Goal: Information Seeking & Learning: Learn about a topic

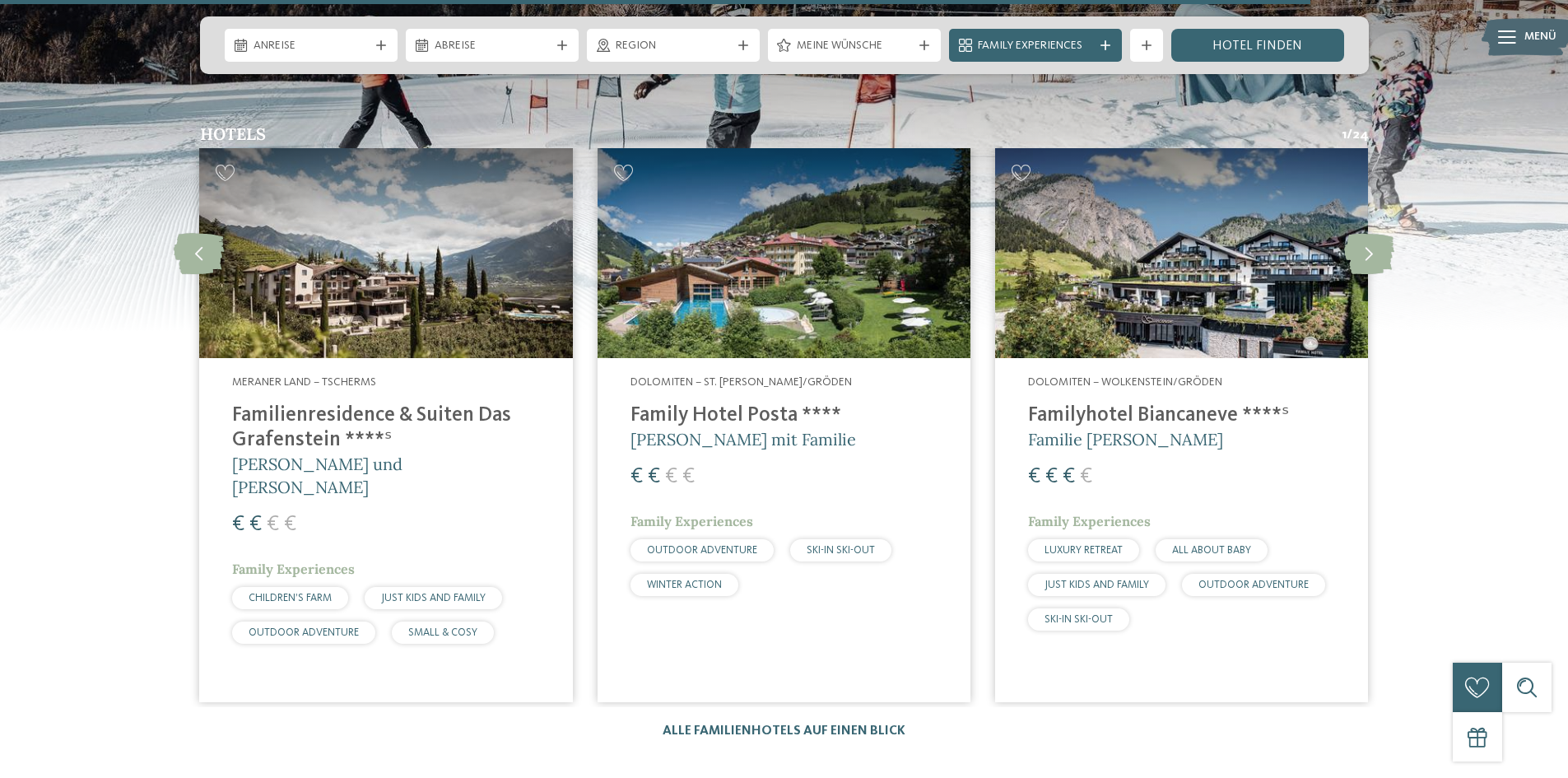
scroll to position [3703, 0]
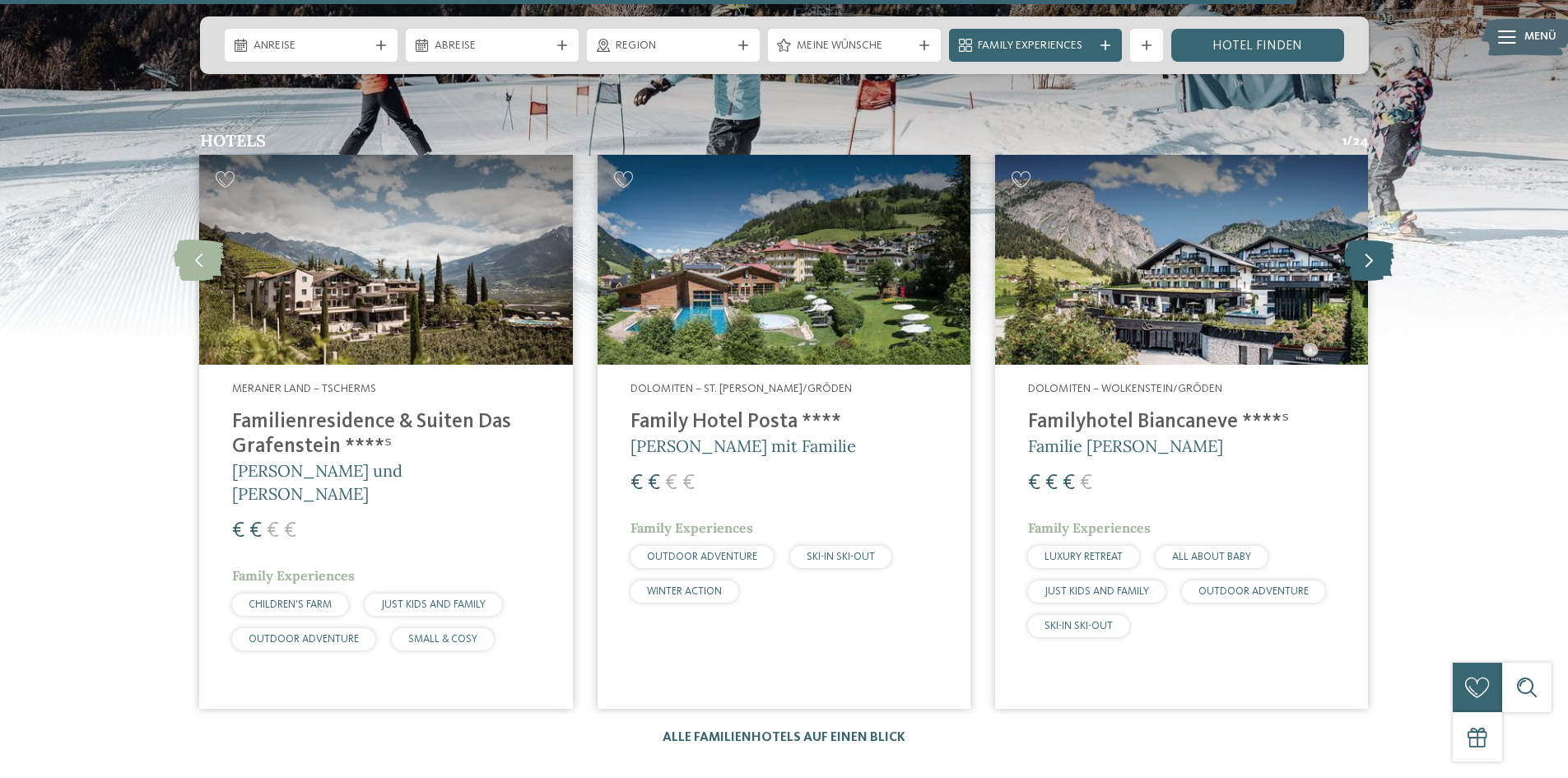
click at [1367, 240] on icon at bounding box center [1369, 260] width 50 height 41
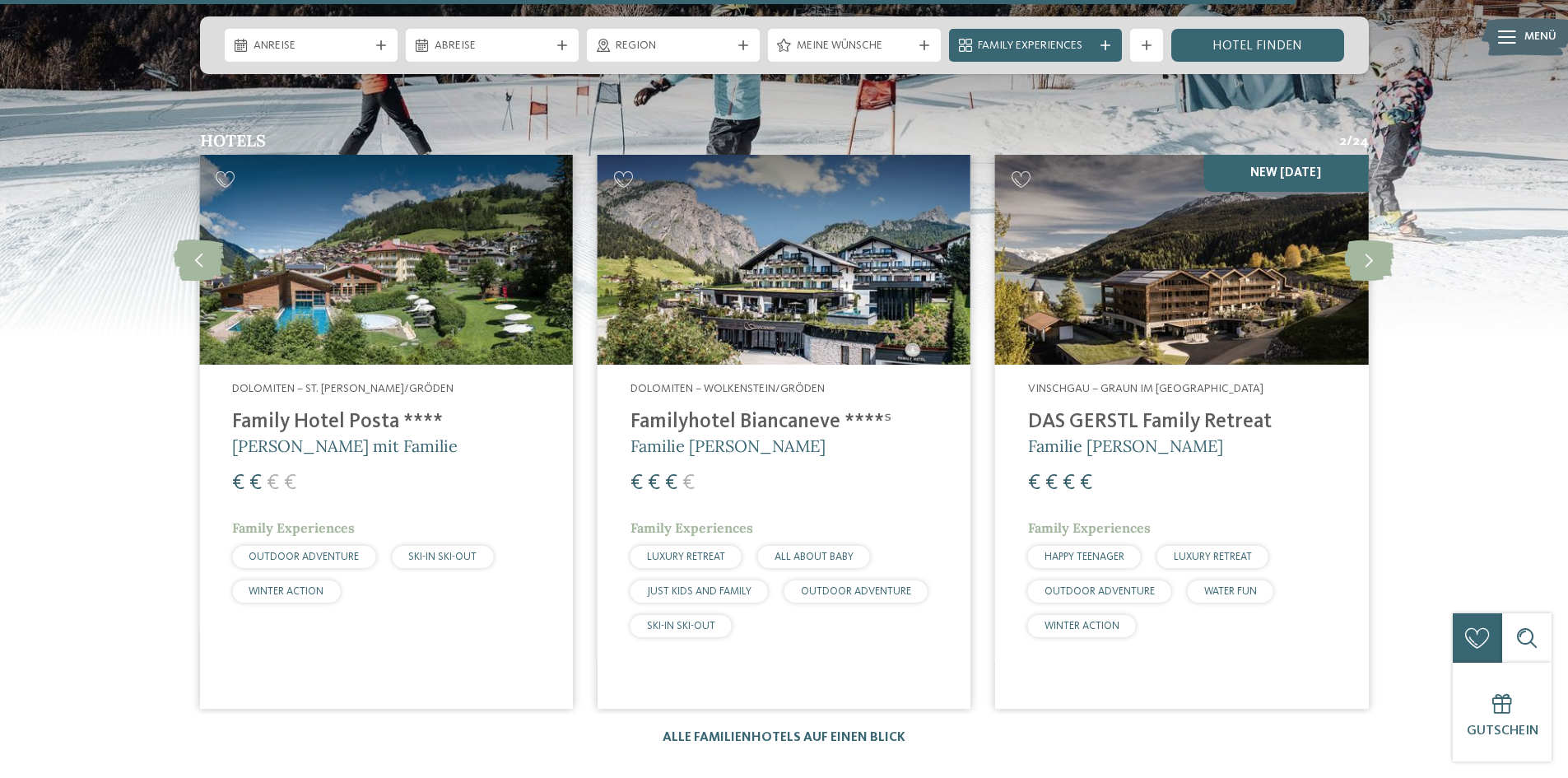
click at [1271, 257] on img at bounding box center [1182, 259] width 373 height 210
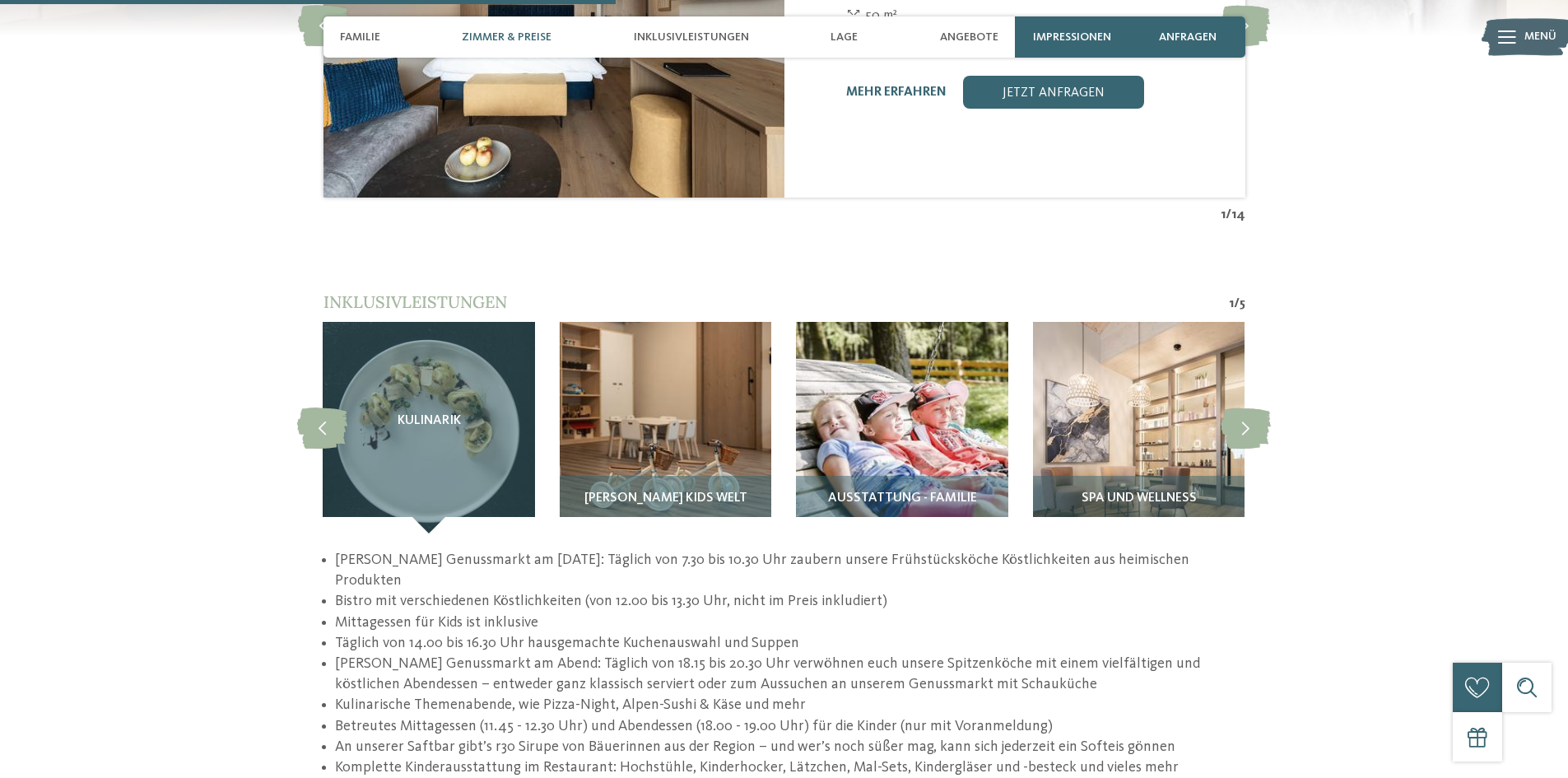
scroll to position [2222, 0]
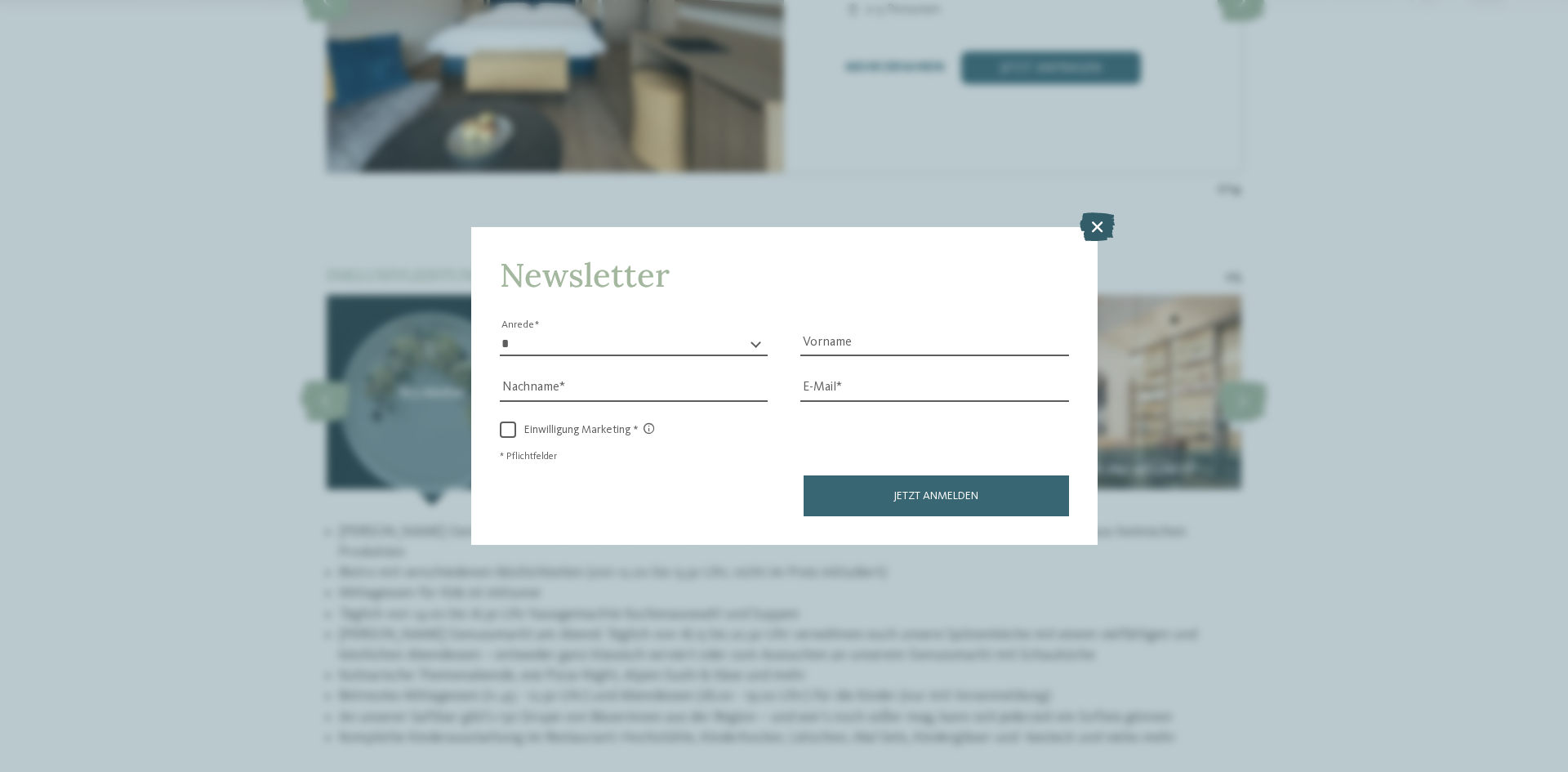
click at [1098, 229] on icon at bounding box center [1097, 226] width 35 height 29
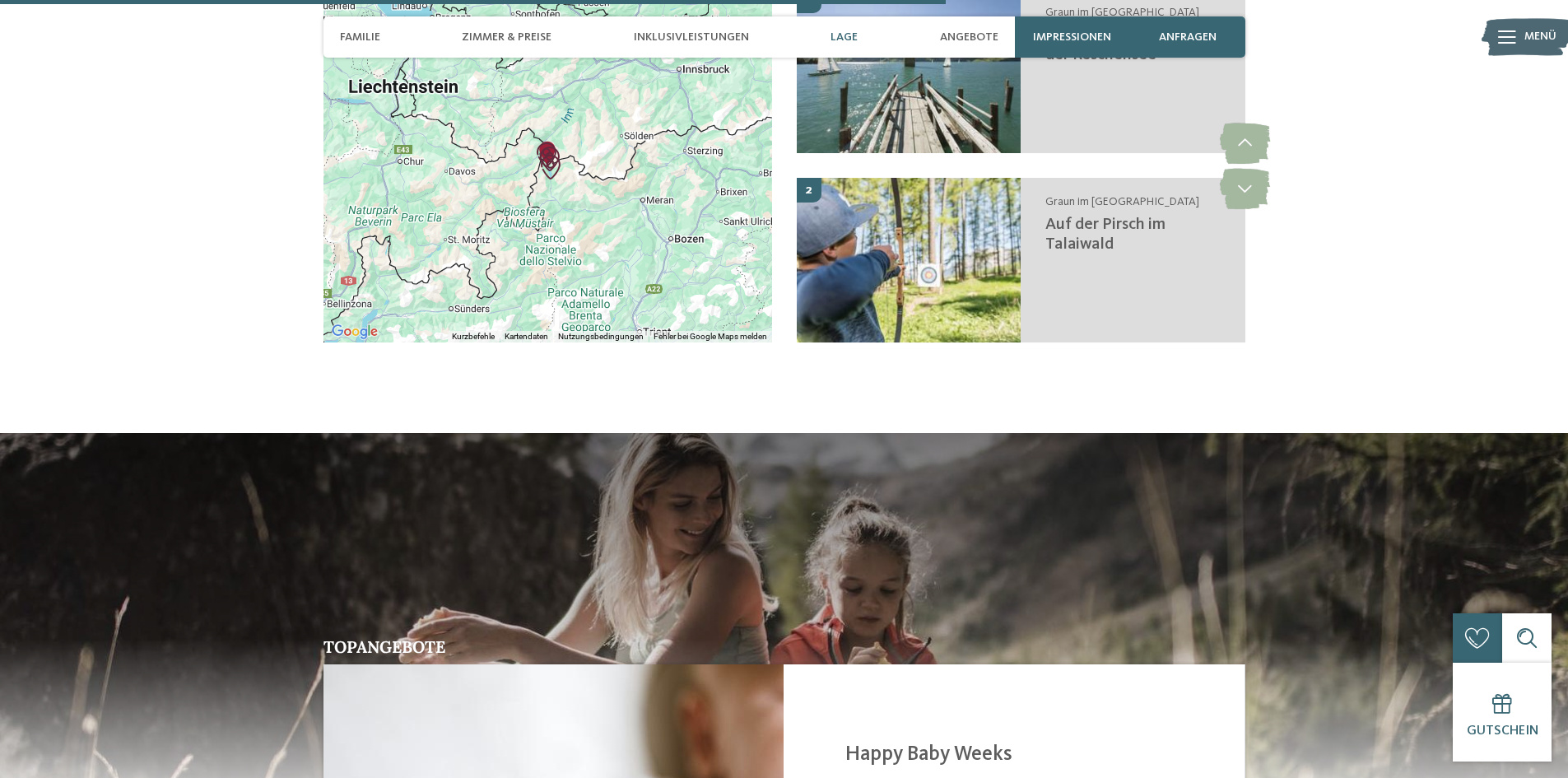
scroll to position [2963, 0]
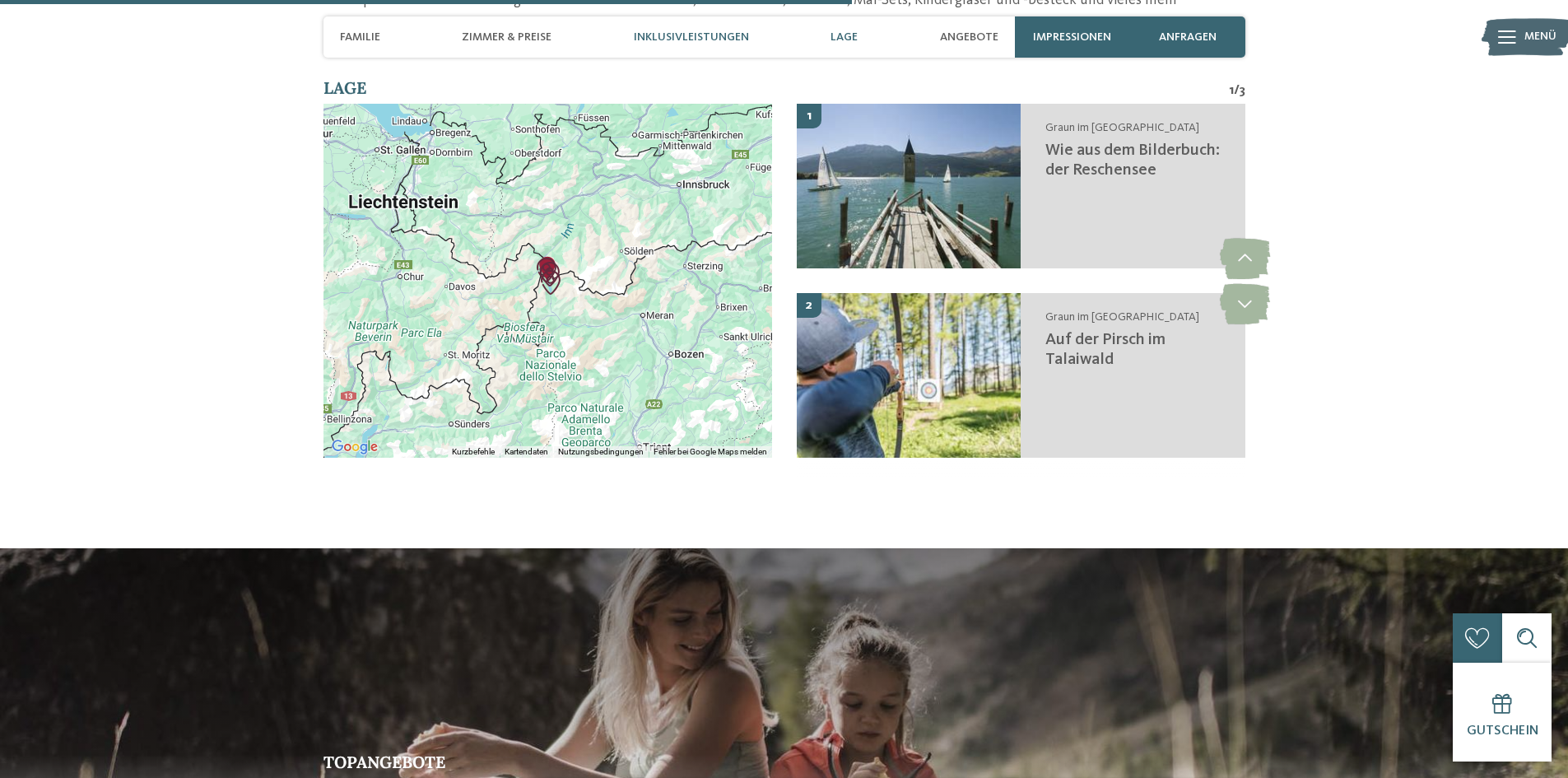
click at [669, 35] on span "Inklusivleistungen" at bounding box center [691, 37] width 116 height 14
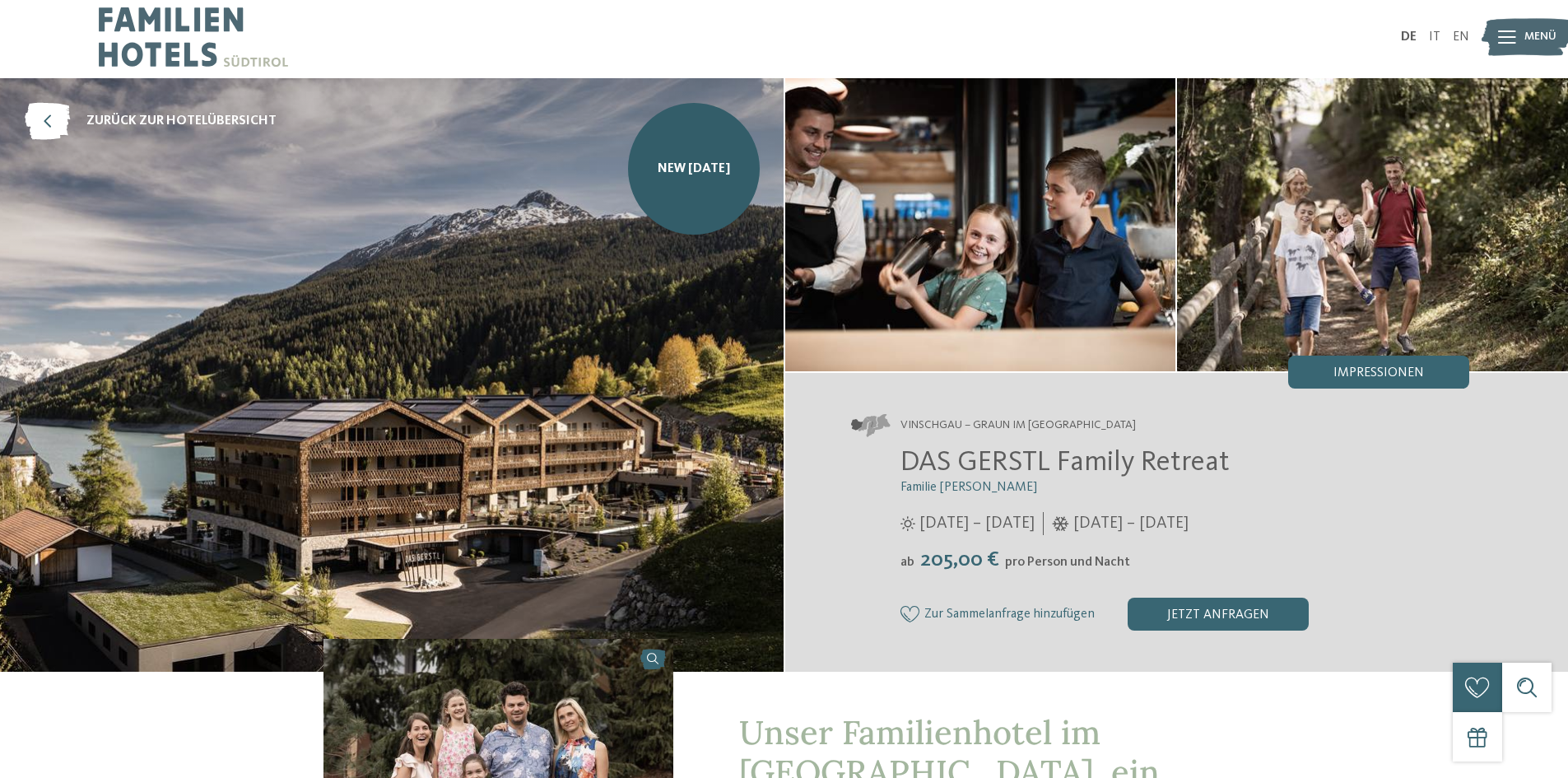
scroll to position [0, 0]
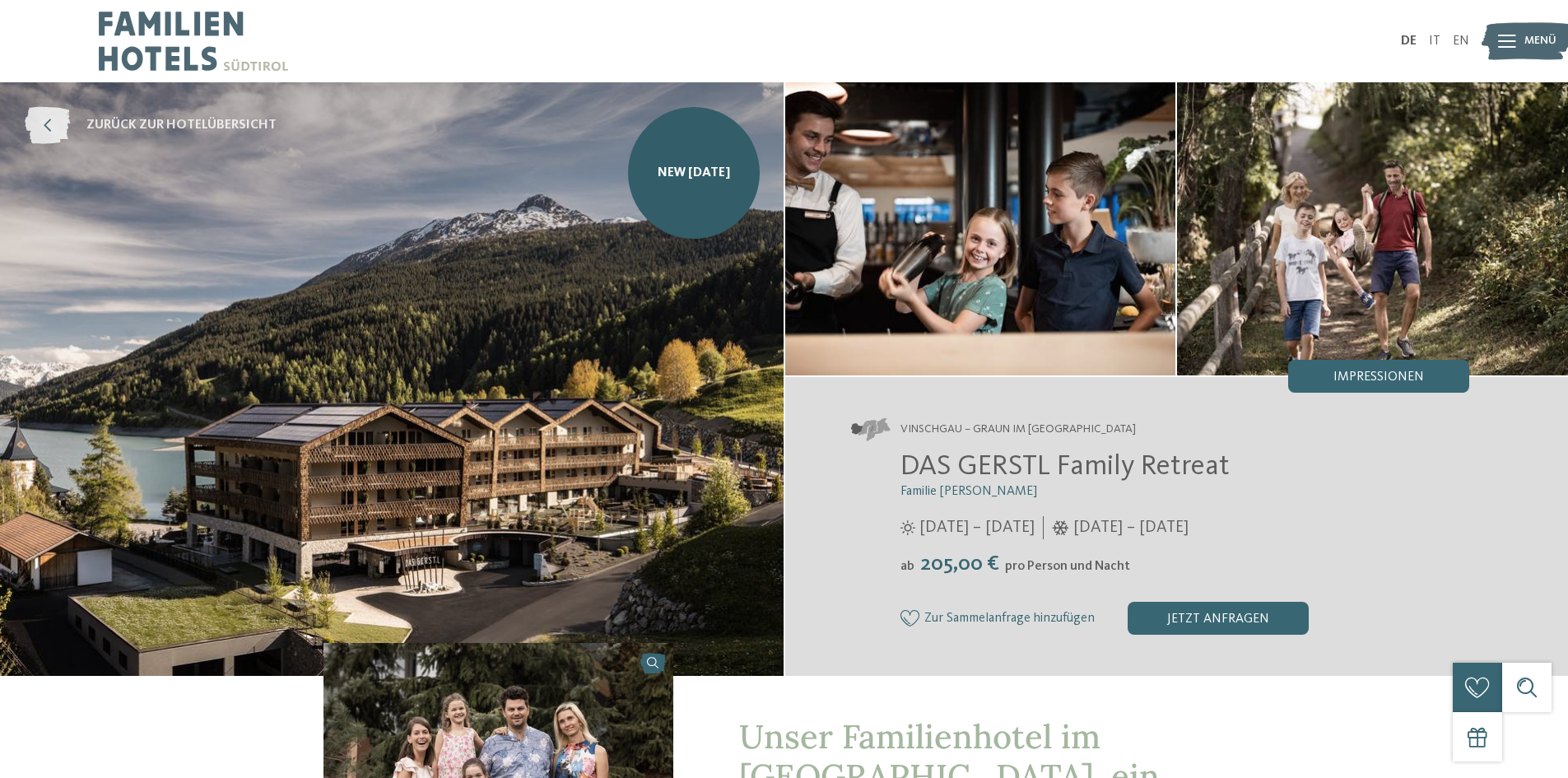
click at [197, 133] on span "zurück zur Hotelübersicht" at bounding box center [182, 124] width 190 height 18
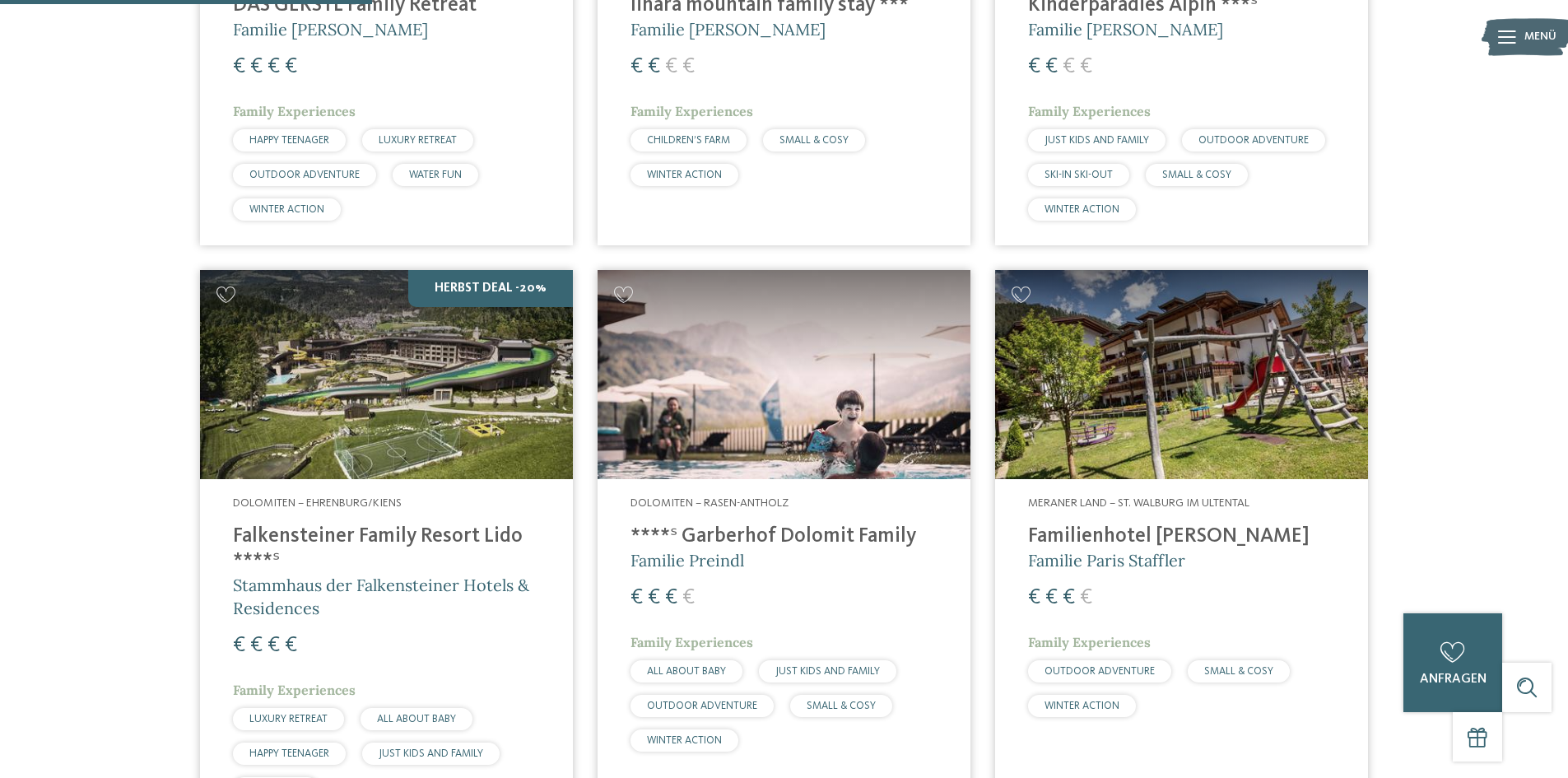
scroll to position [1317, 0]
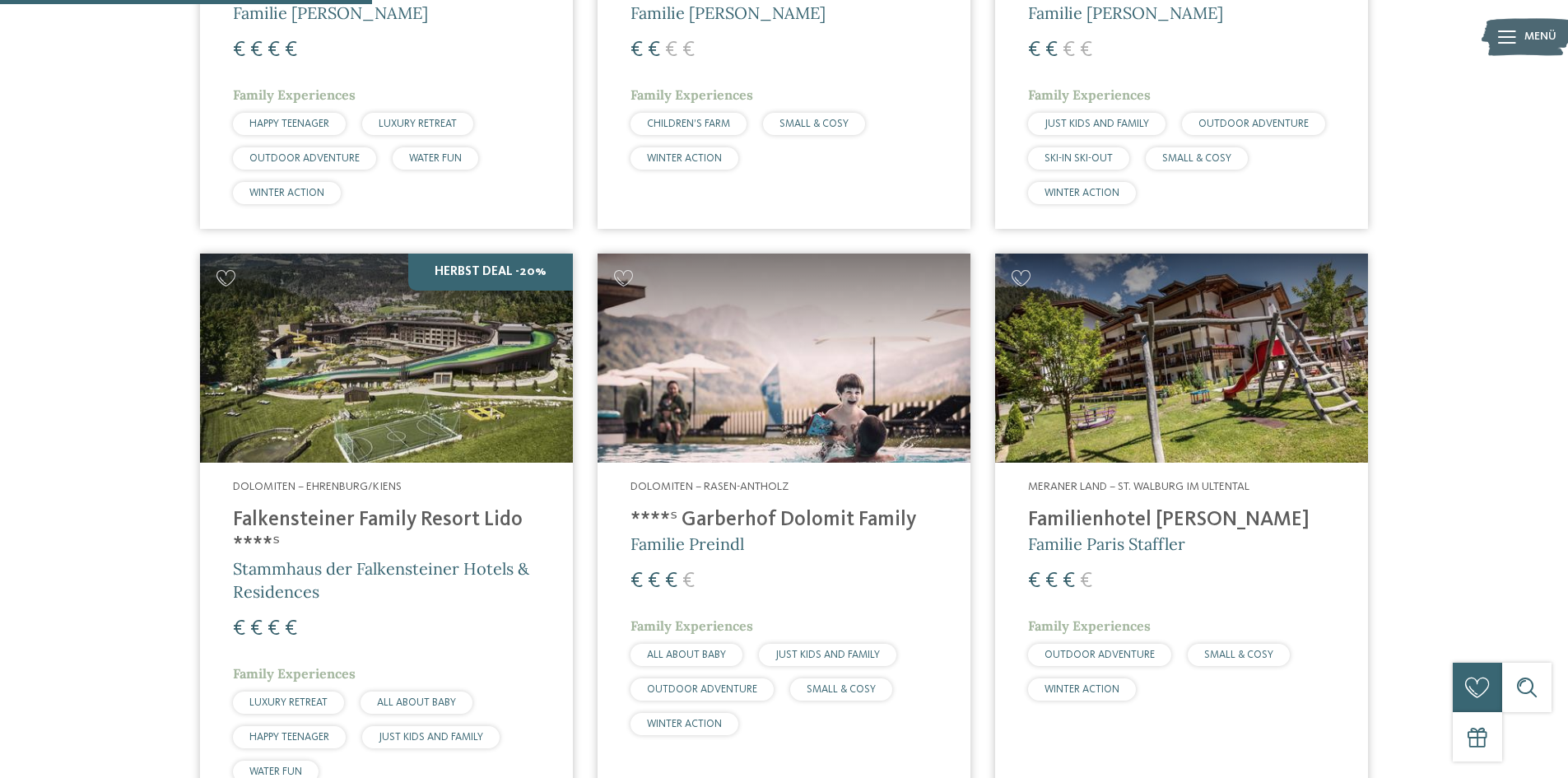
click at [700, 523] on h4 "****ˢ Garberhof Dolomit Family" at bounding box center [784, 520] width 307 height 24
click at [717, 433] on img at bounding box center [784, 358] width 373 height 210
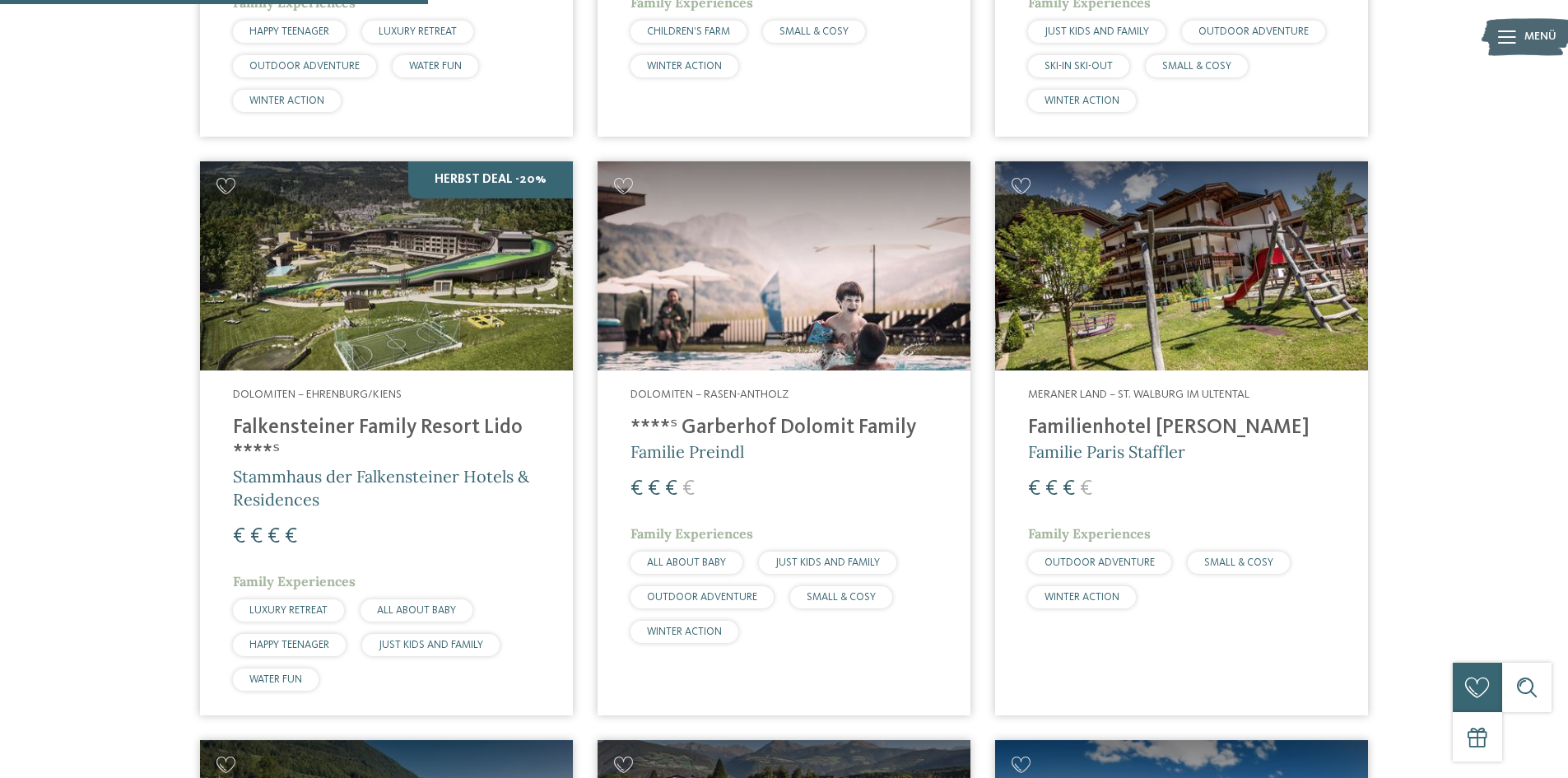
scroll to position [1563, 0]
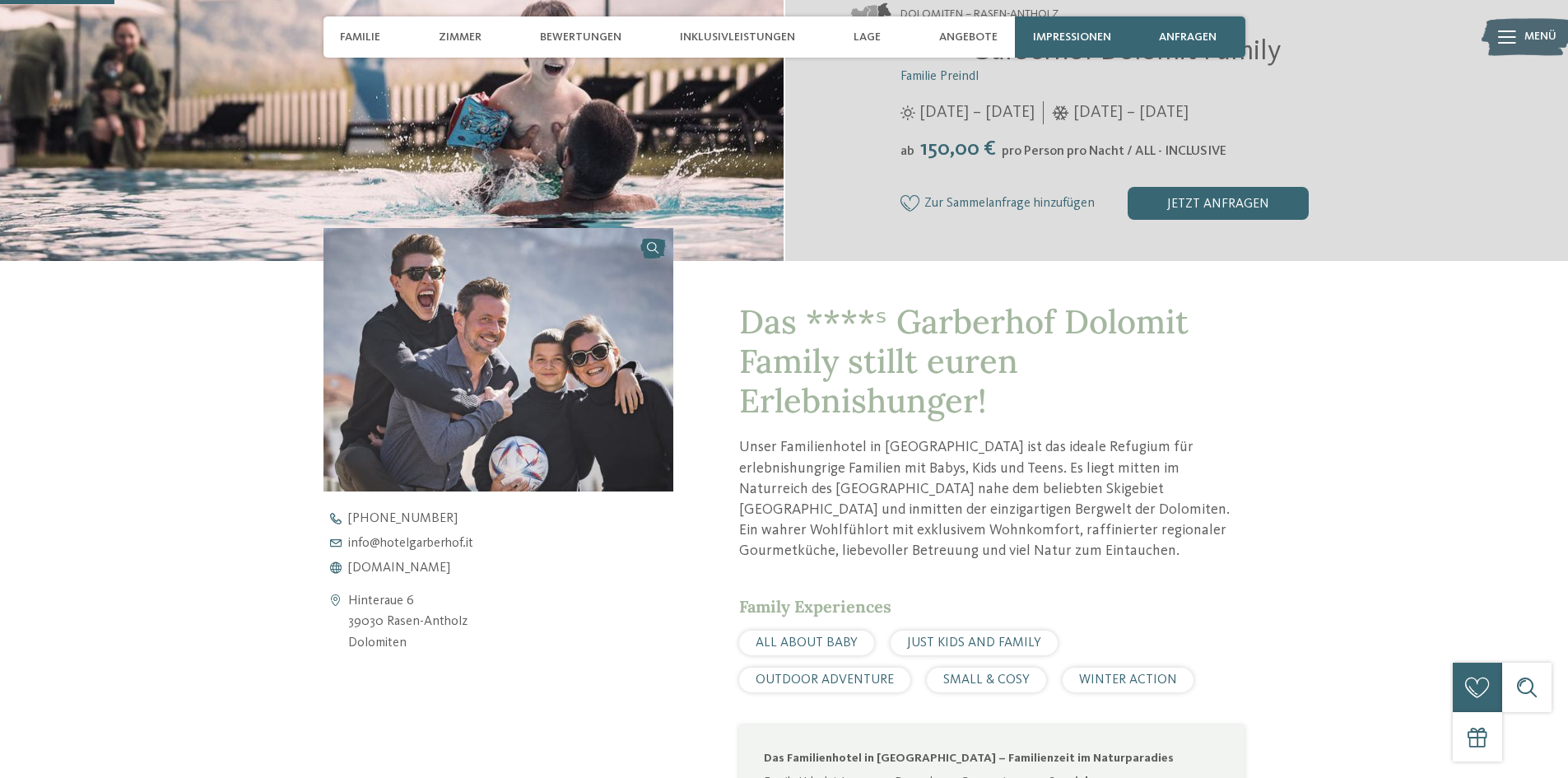
scroll to position [493, 0]
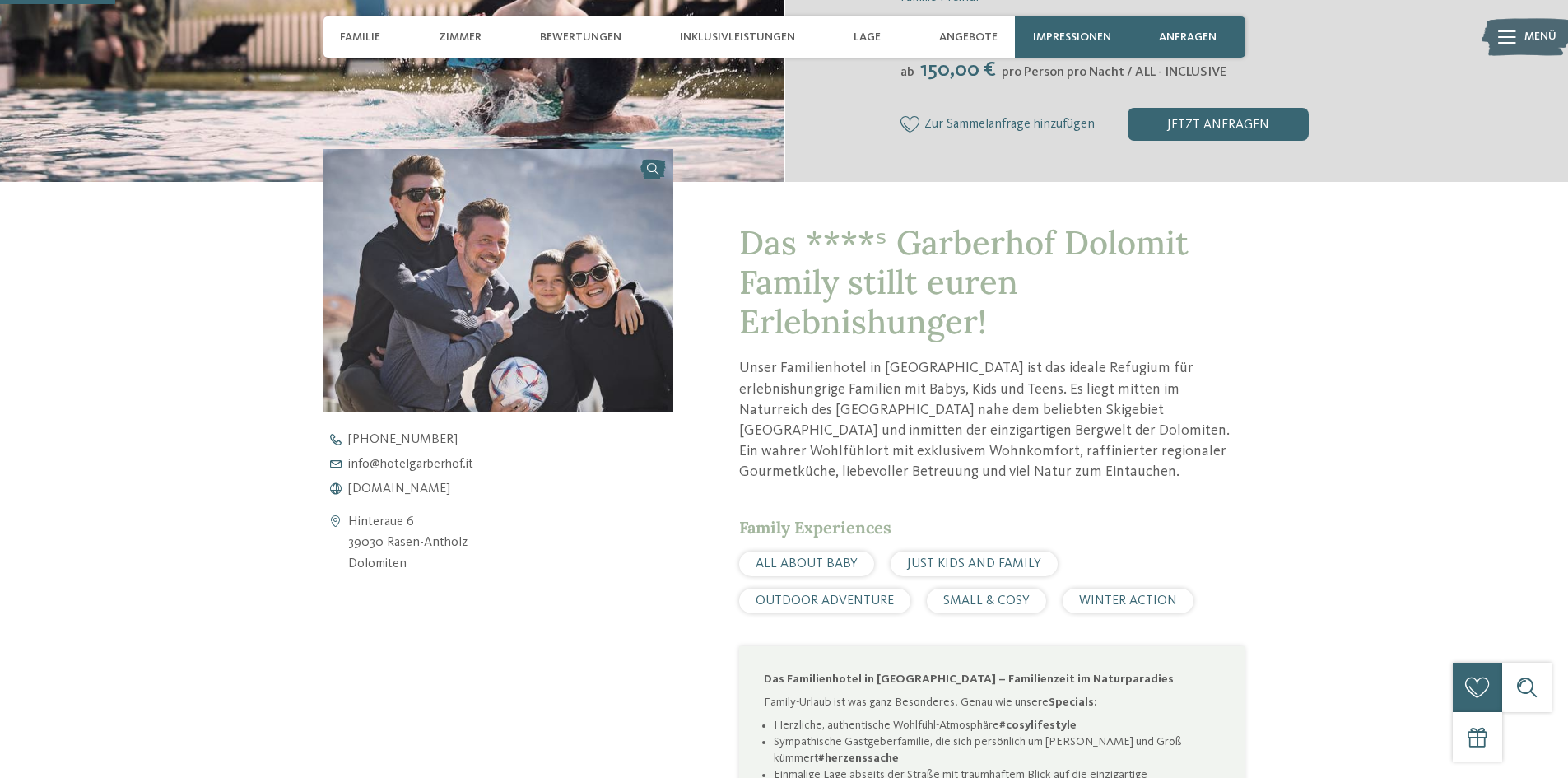
click at [1079, 596] on span "WINTER ACTION" at bounding box center [1128, 601] width 98 height 13
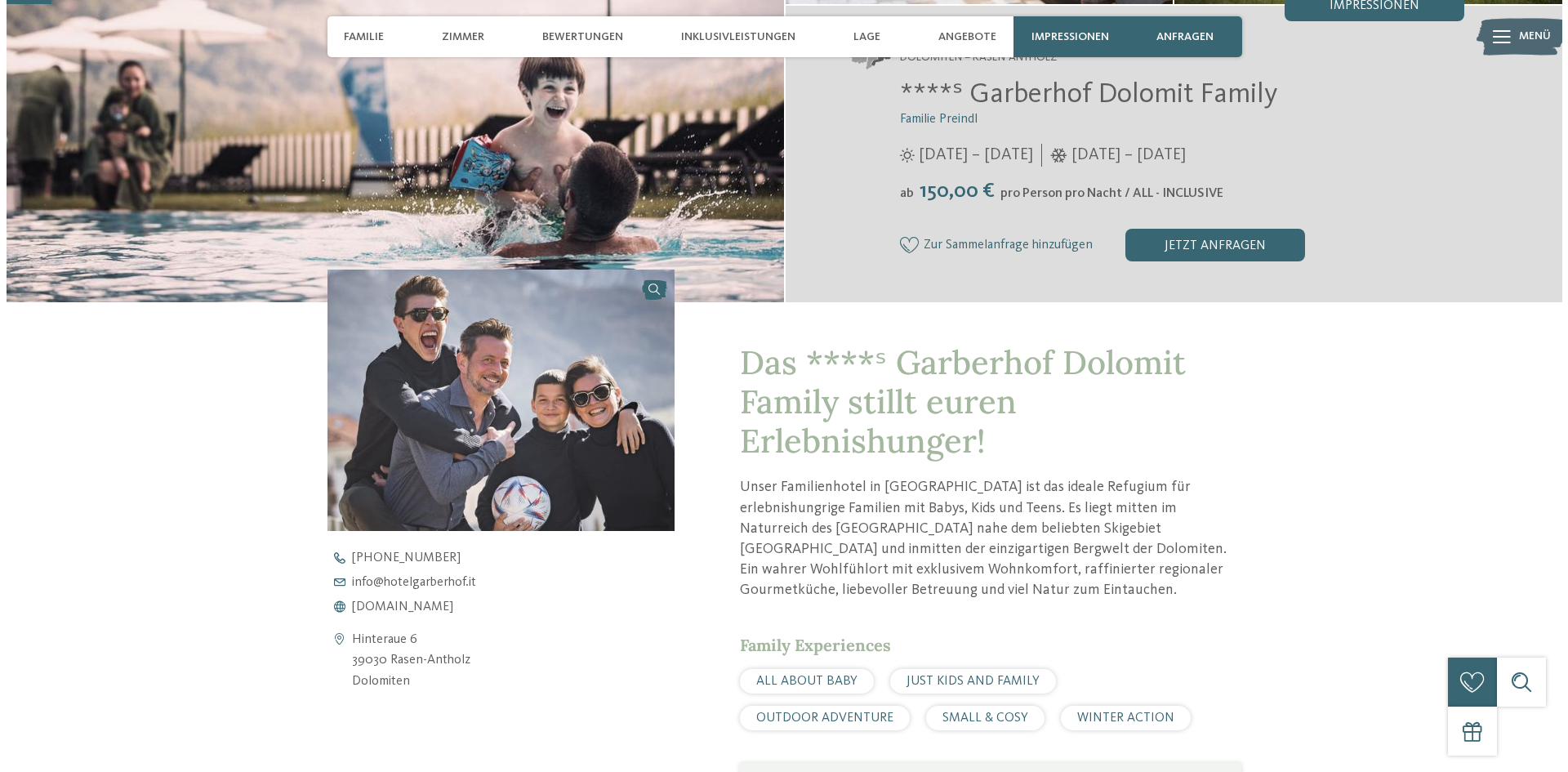
scroll to position [163, 0]
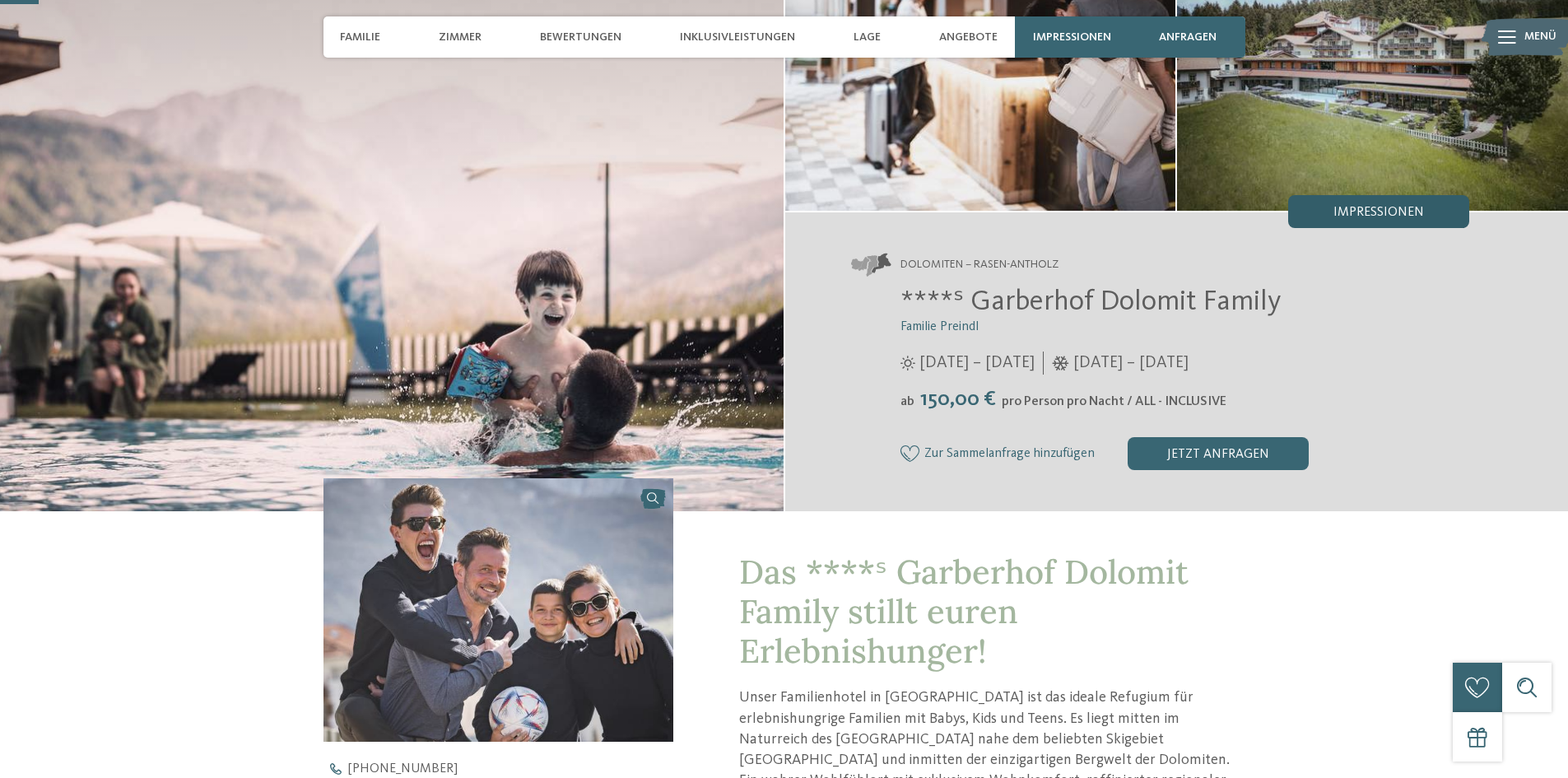
click at [1355, 221] on div "Impressionen" at bounding box center [1379, 211] width 181 height 33
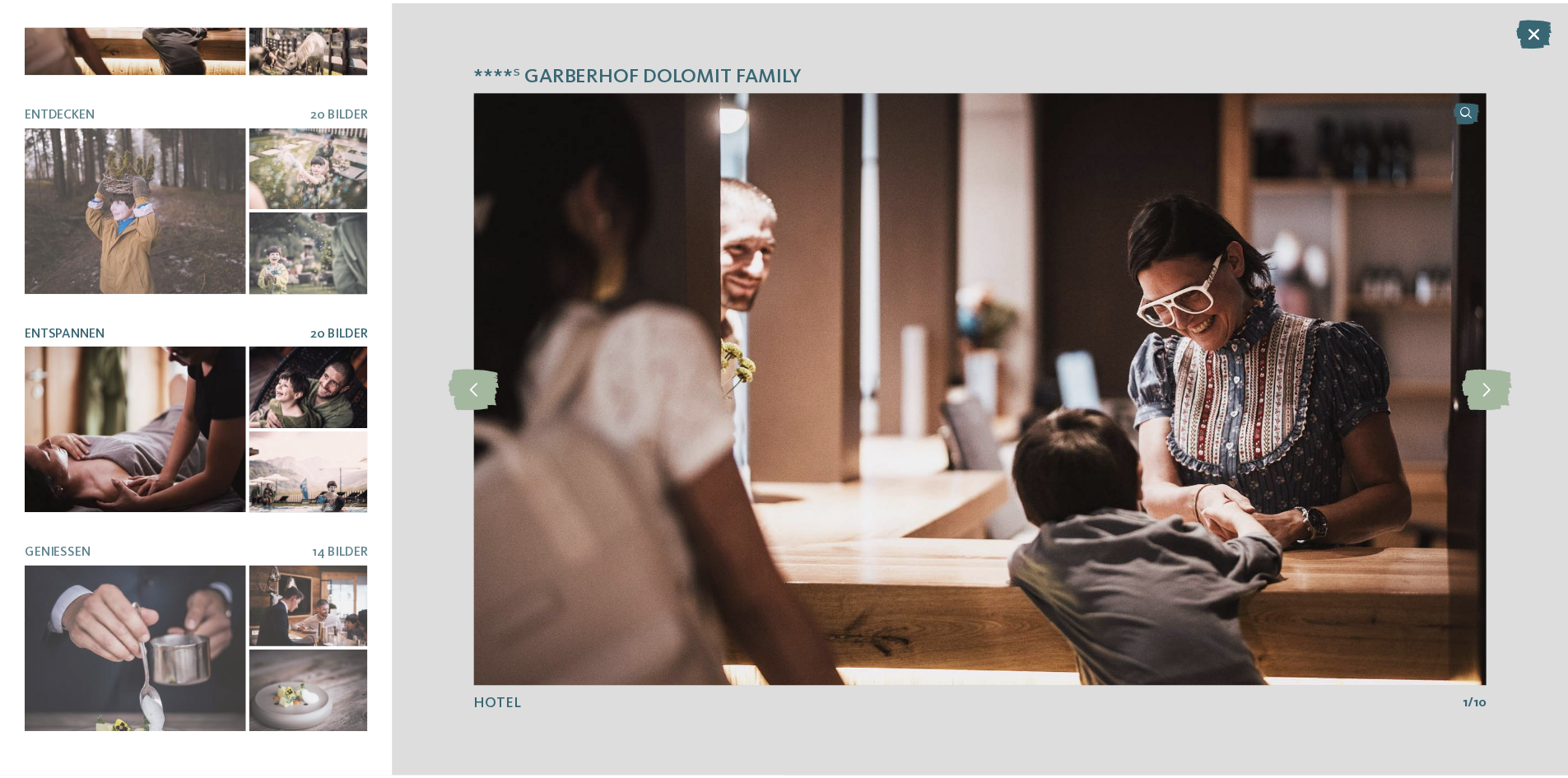
scroll to position [319, 0]
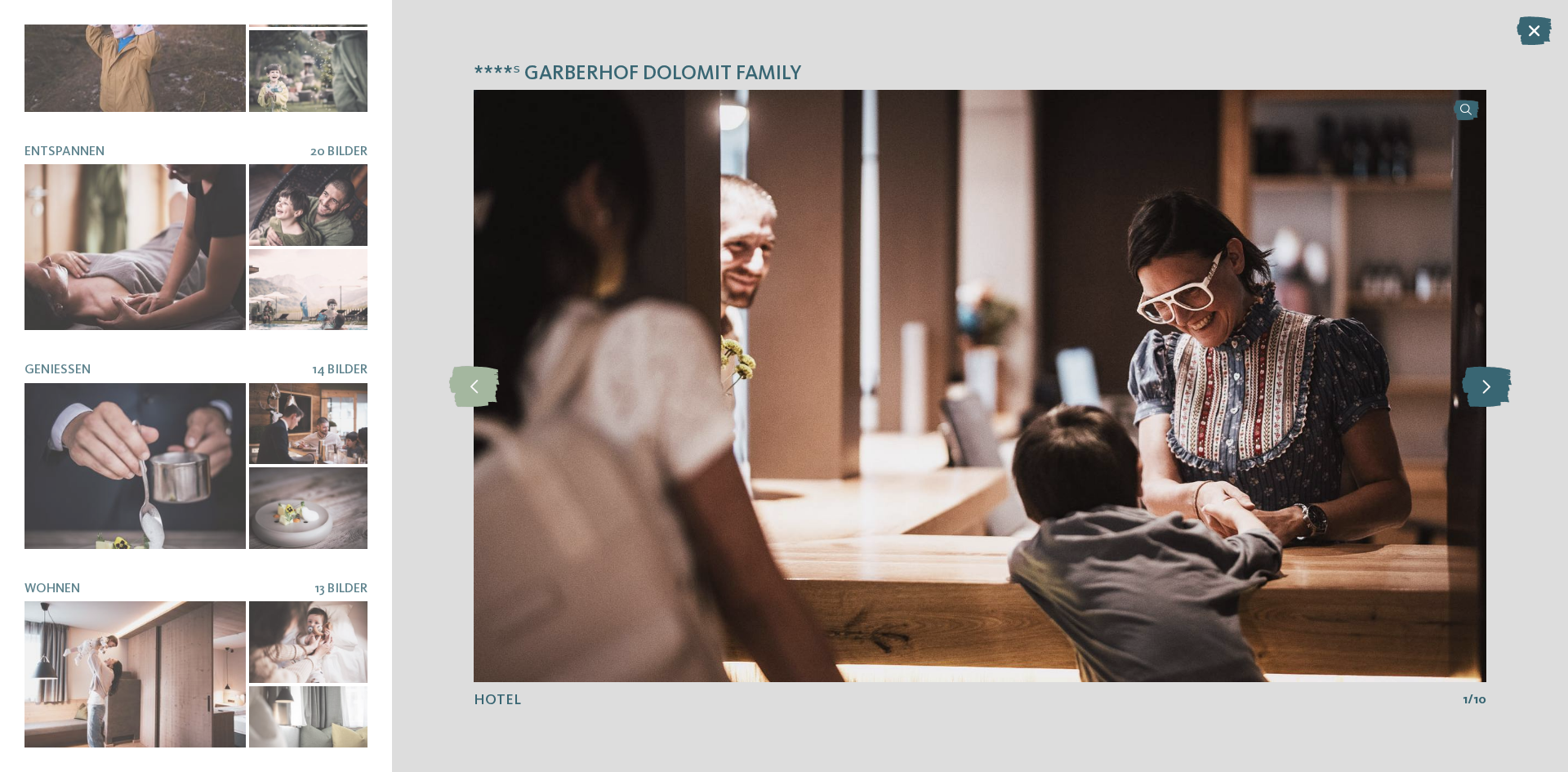
click at [1493, 391] on icon at bounding box center [1487, 386] width 50 height 41
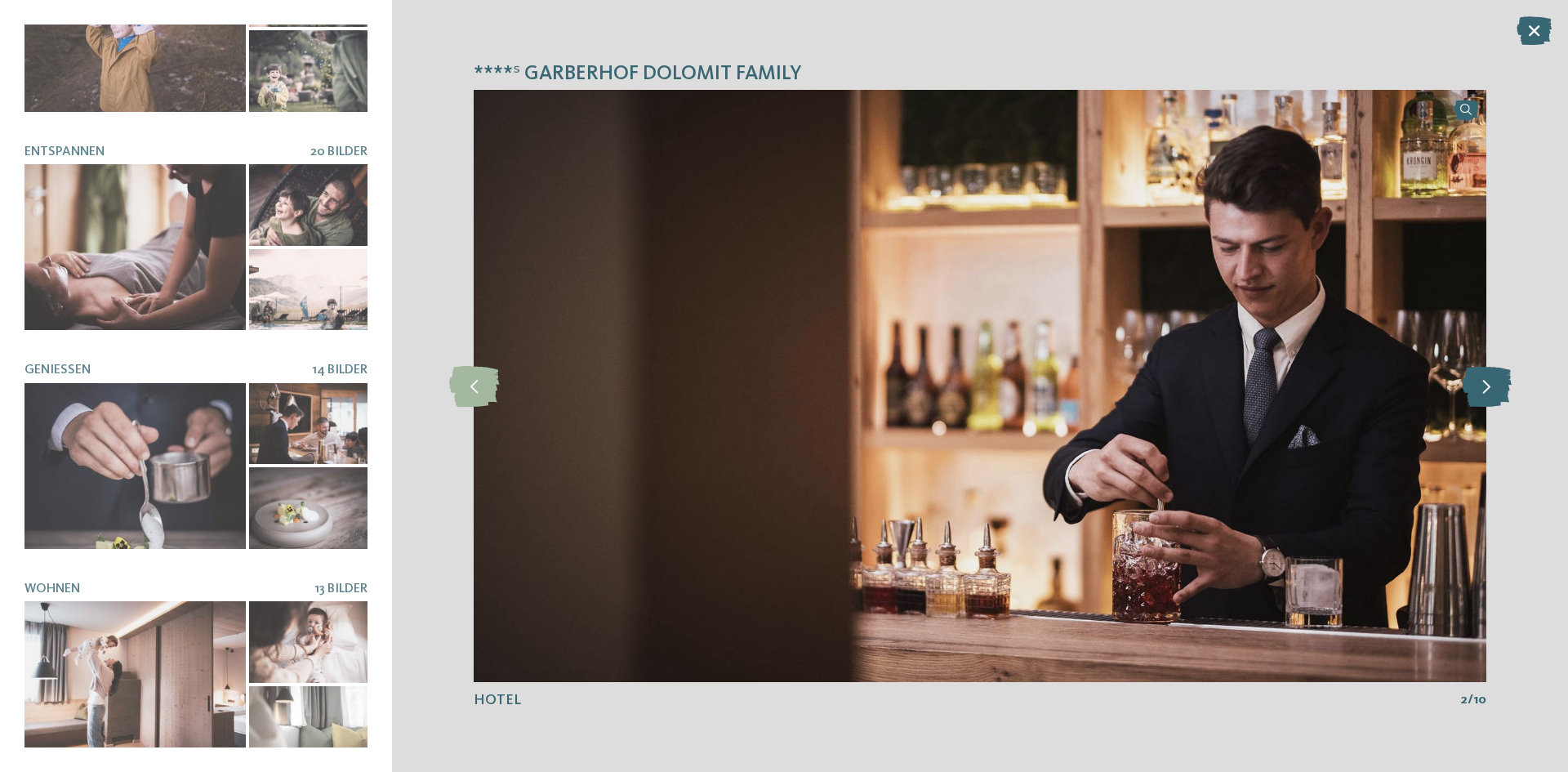
click at [1493, 391] on icon at bounding box center [1487, 386] width 50 height 41
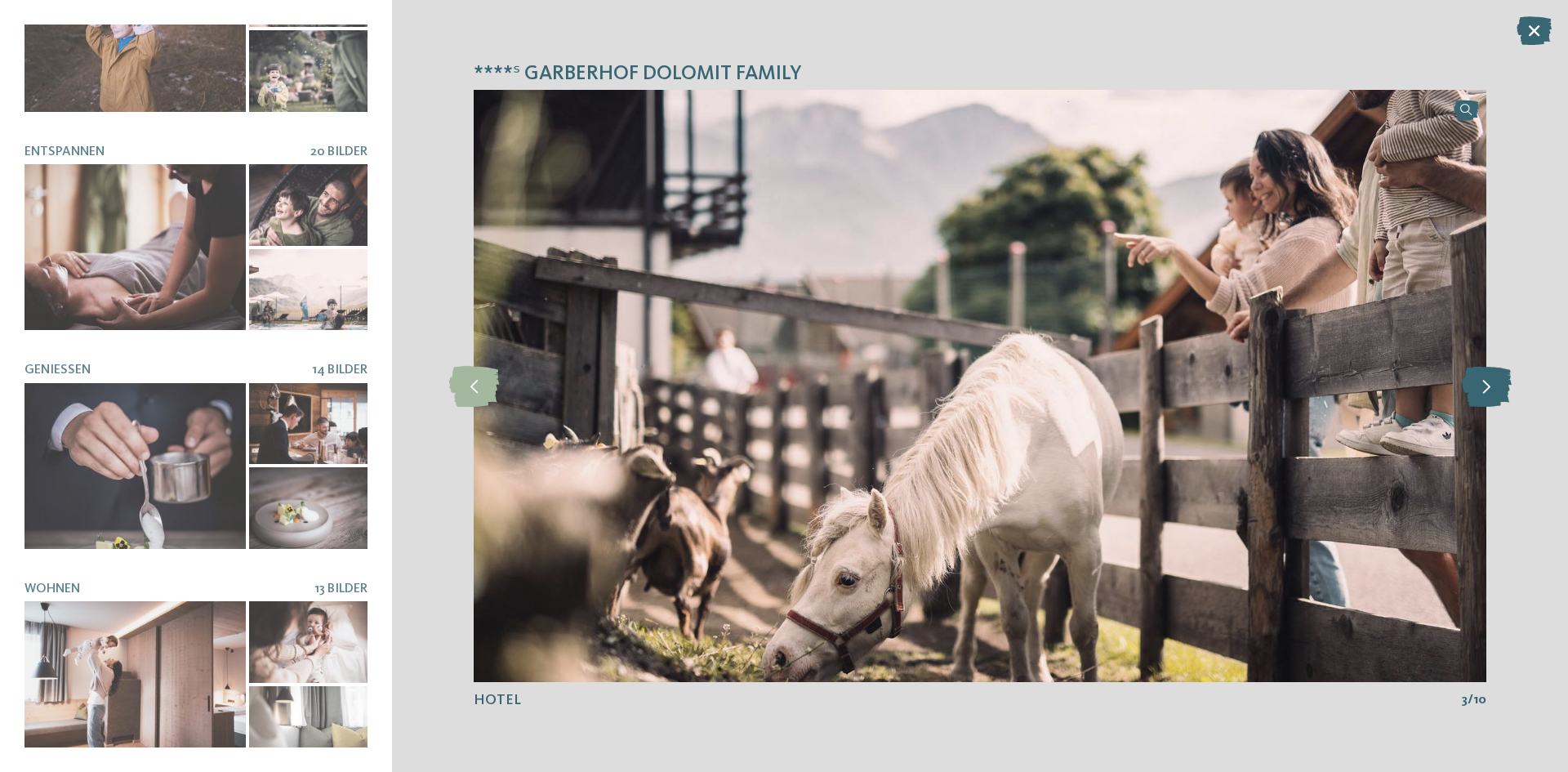
click at [1493, 391] on icon at bounding box center [1487, 386] width 50 height 41
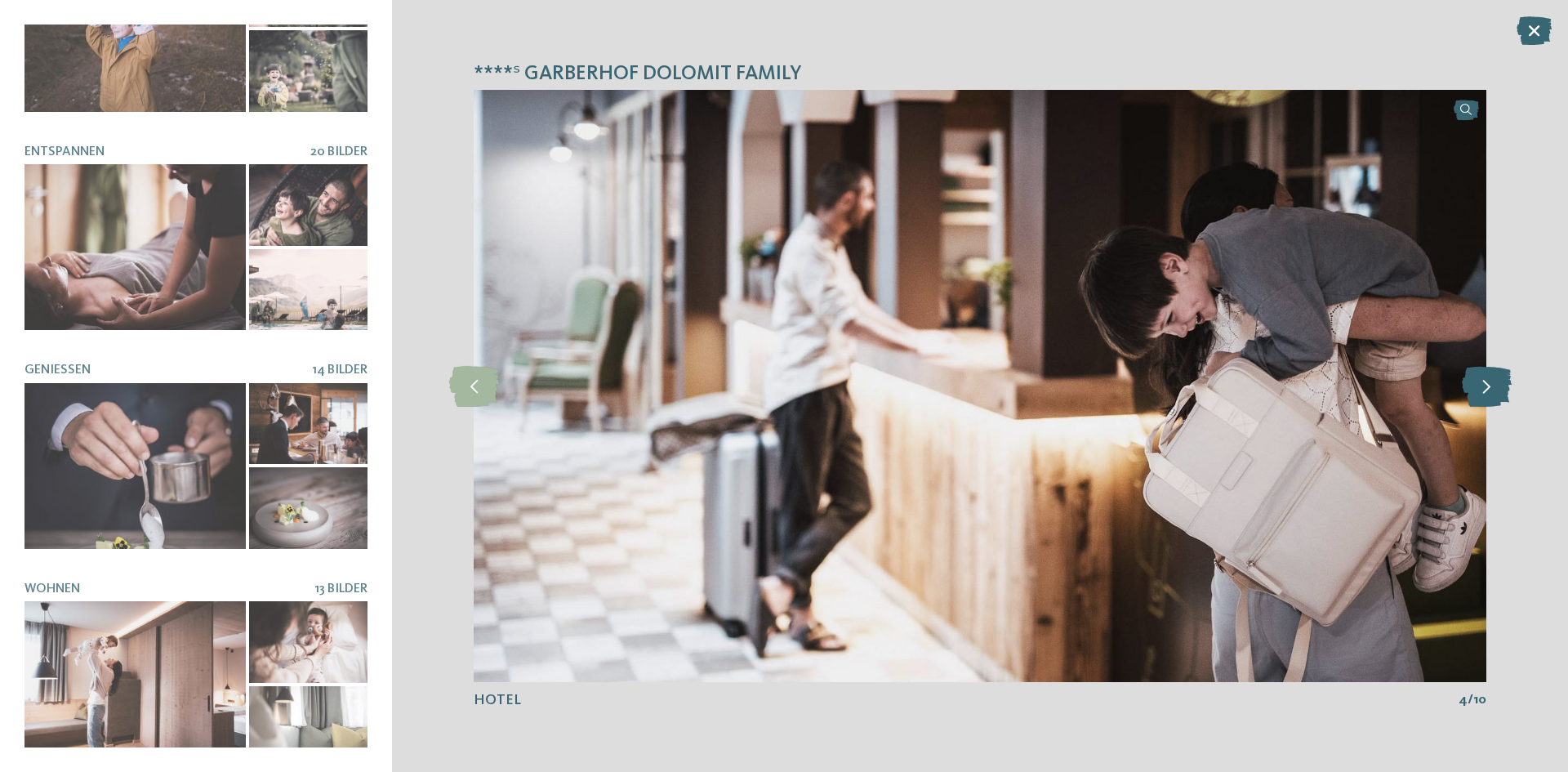
click at [1493, 391] on icon at bounding box center [1487, 386] width 50 height 41
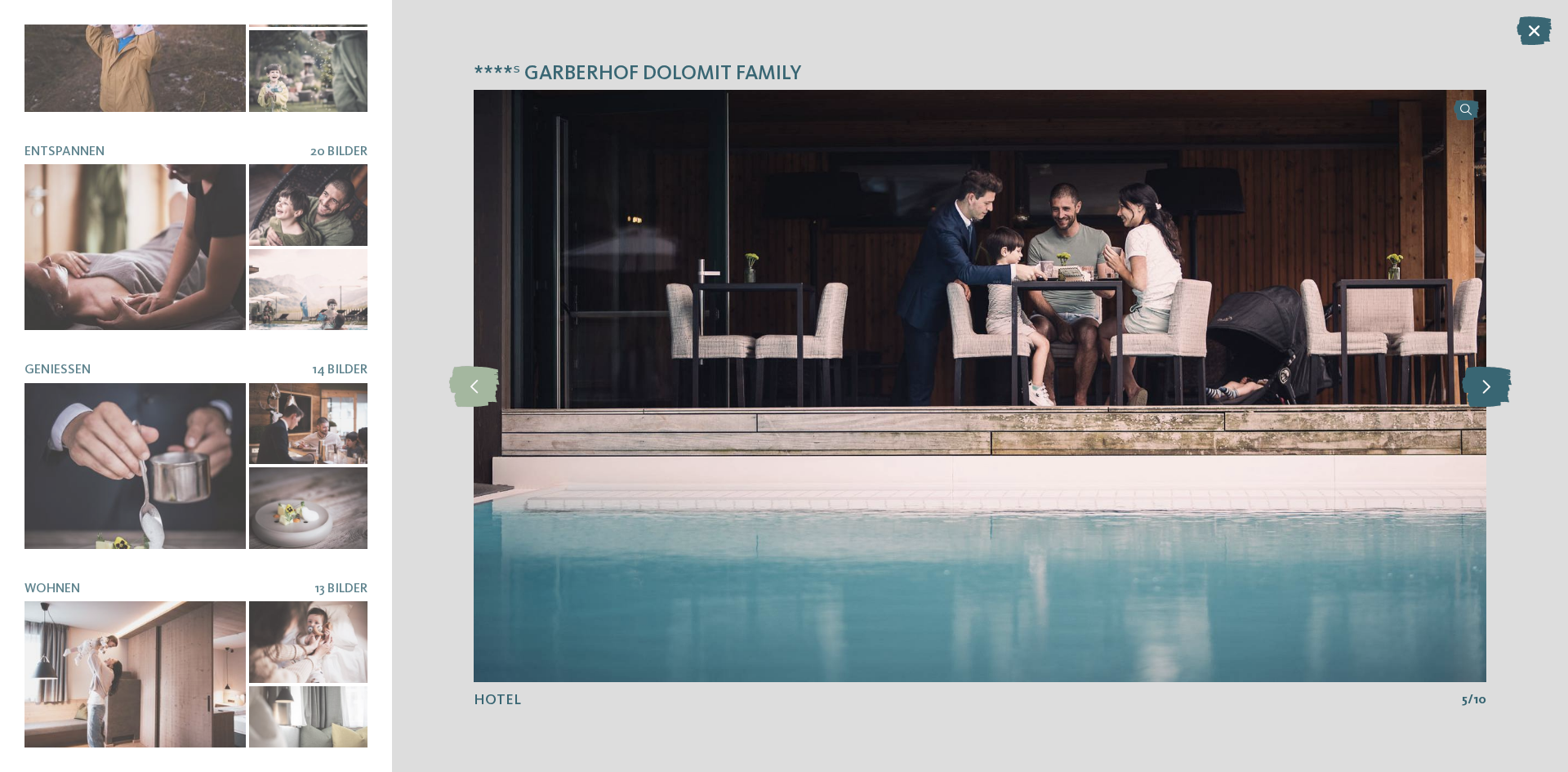
click at [1493, 391] on icon at bounding box center [1487, 386] width 50 height 41
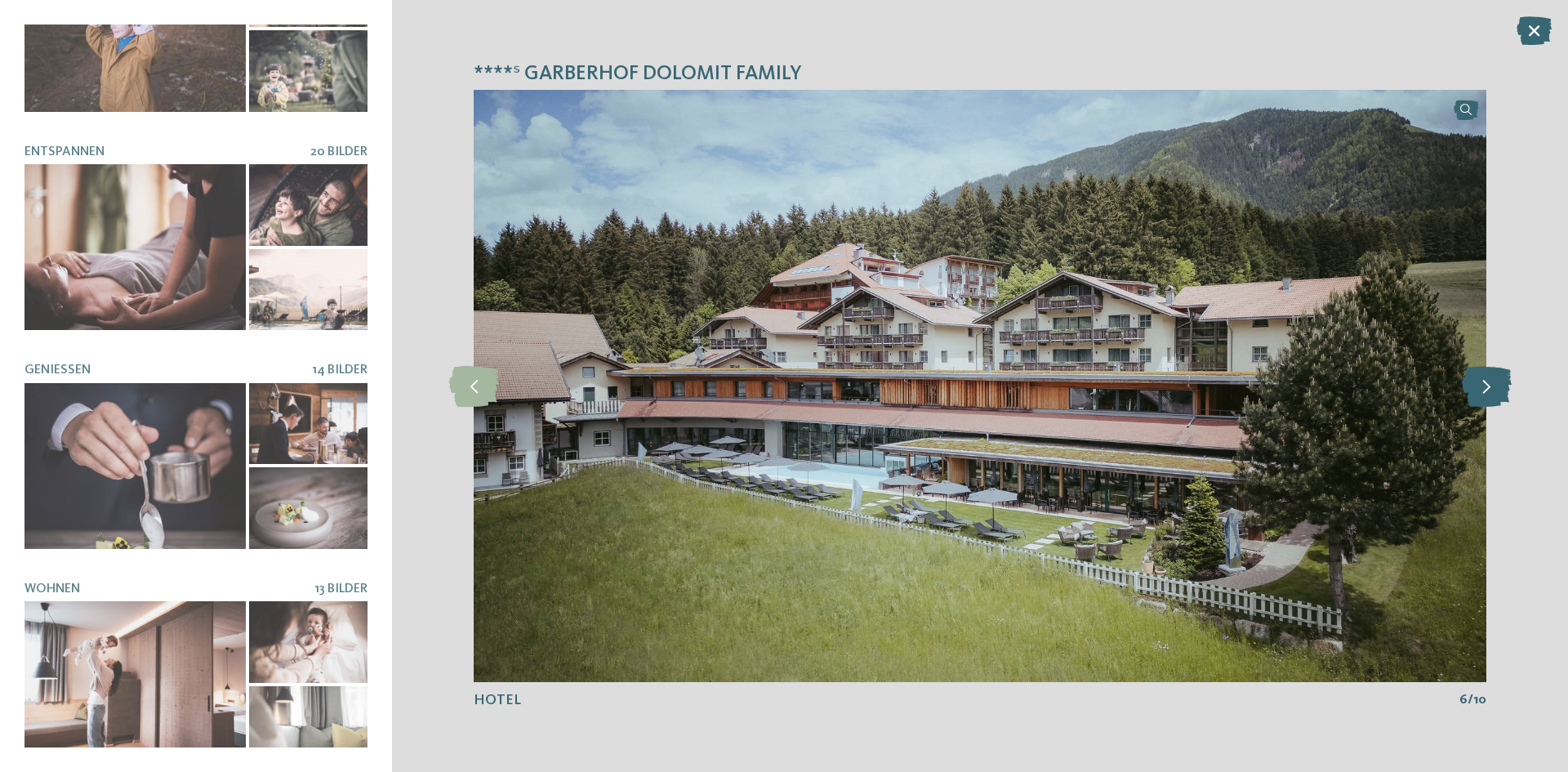
click at [1493, 391] on icon at bounding box center [1487, 386] width 50 height 41
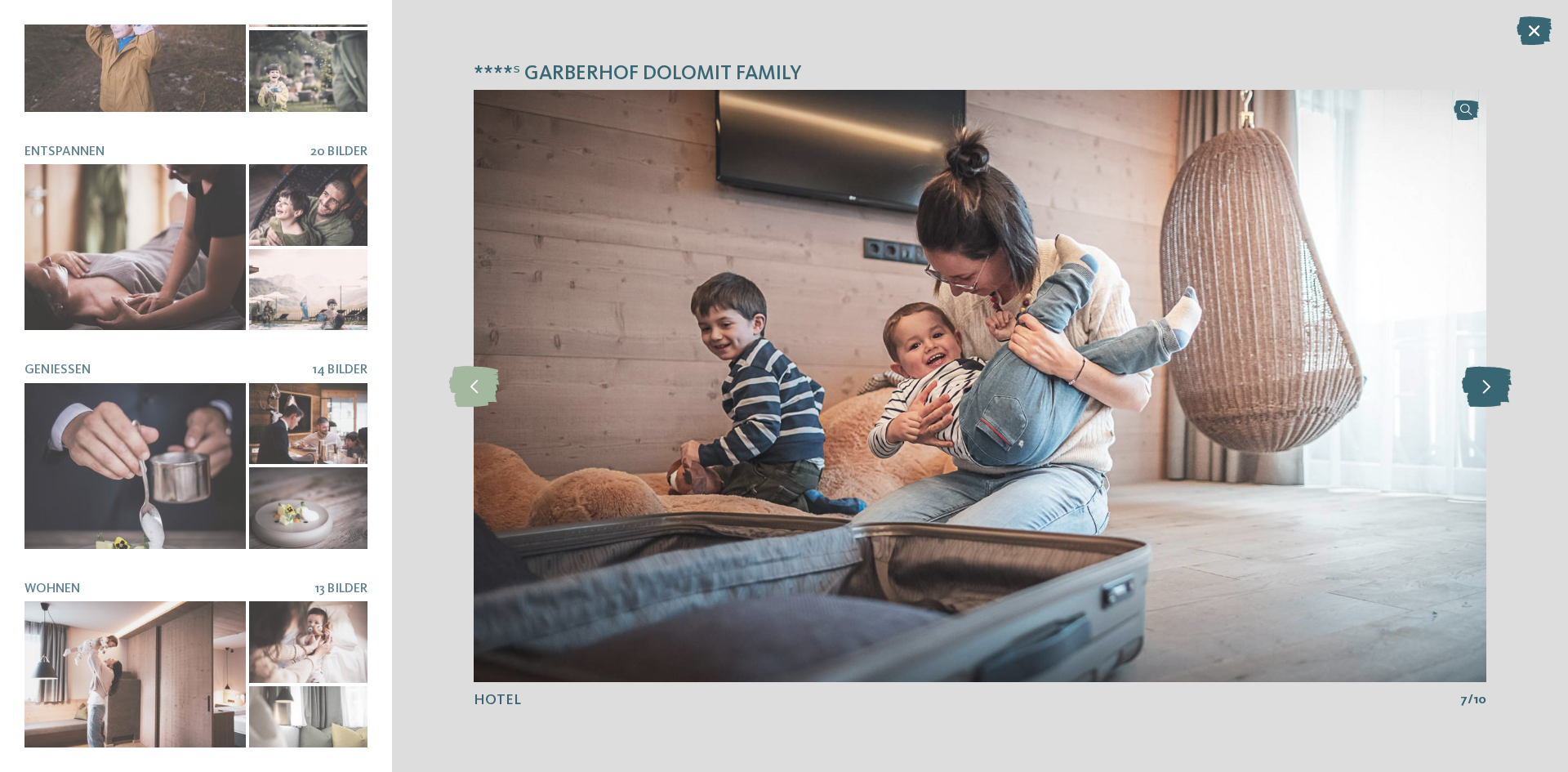
click at [1493, 391] on icon at bounding box center [1487, 386] width 50 height 41
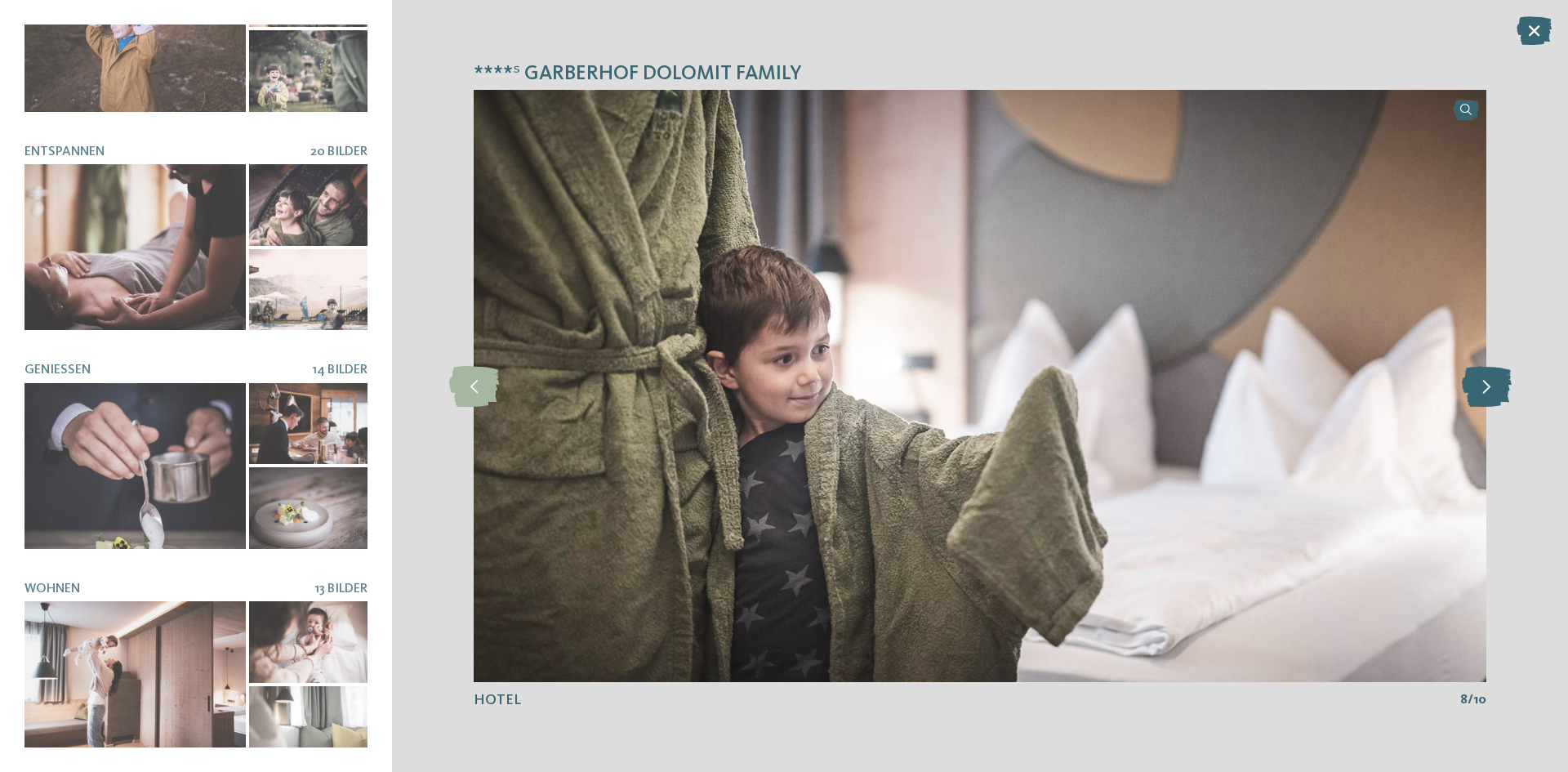
click at [1493, 391] on icon at bounding box center [1487, 386] width 50 height 41
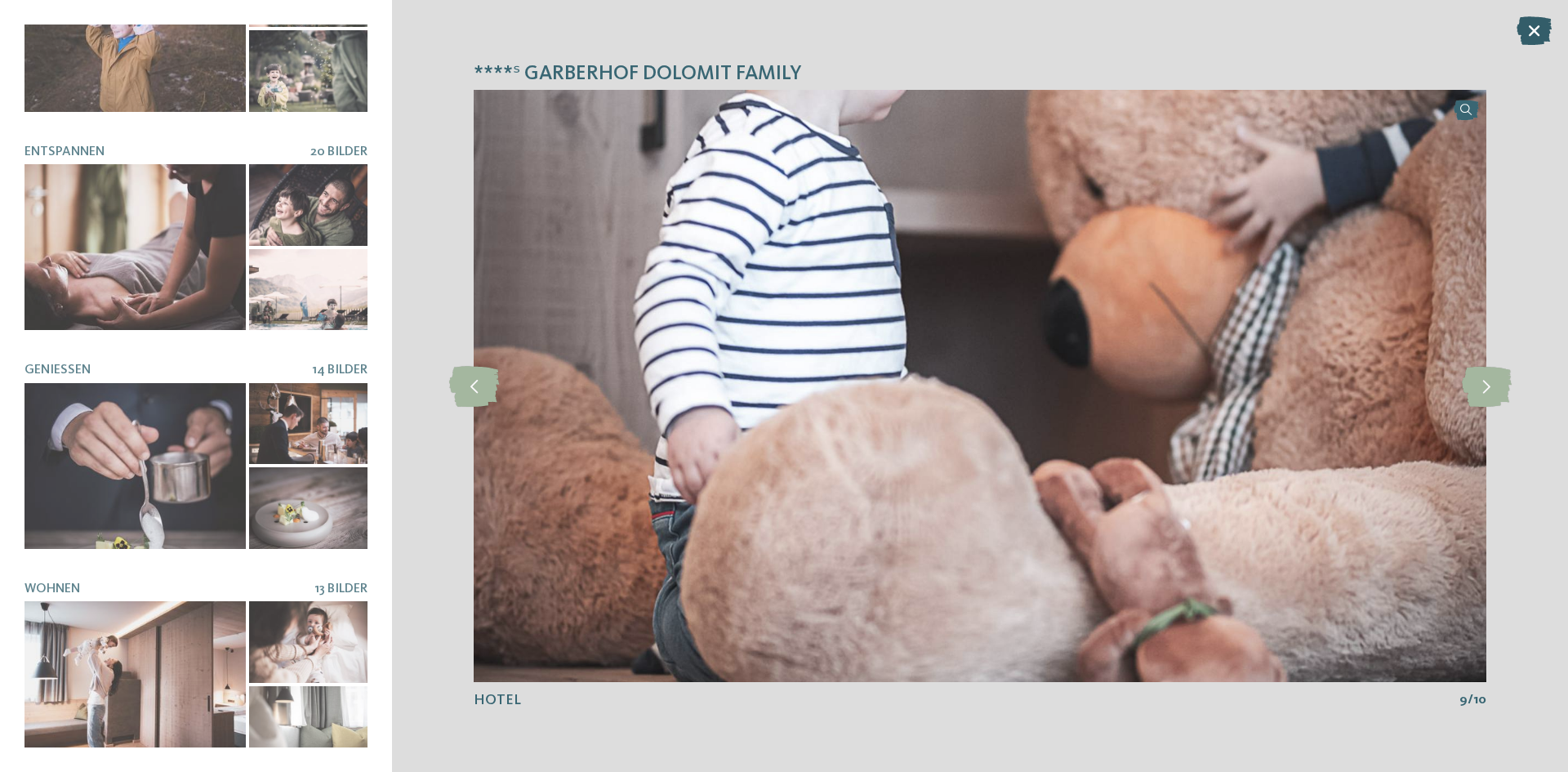
click at [1527, 34] on icon at bounding box center [1534, 31] width 35 height 29
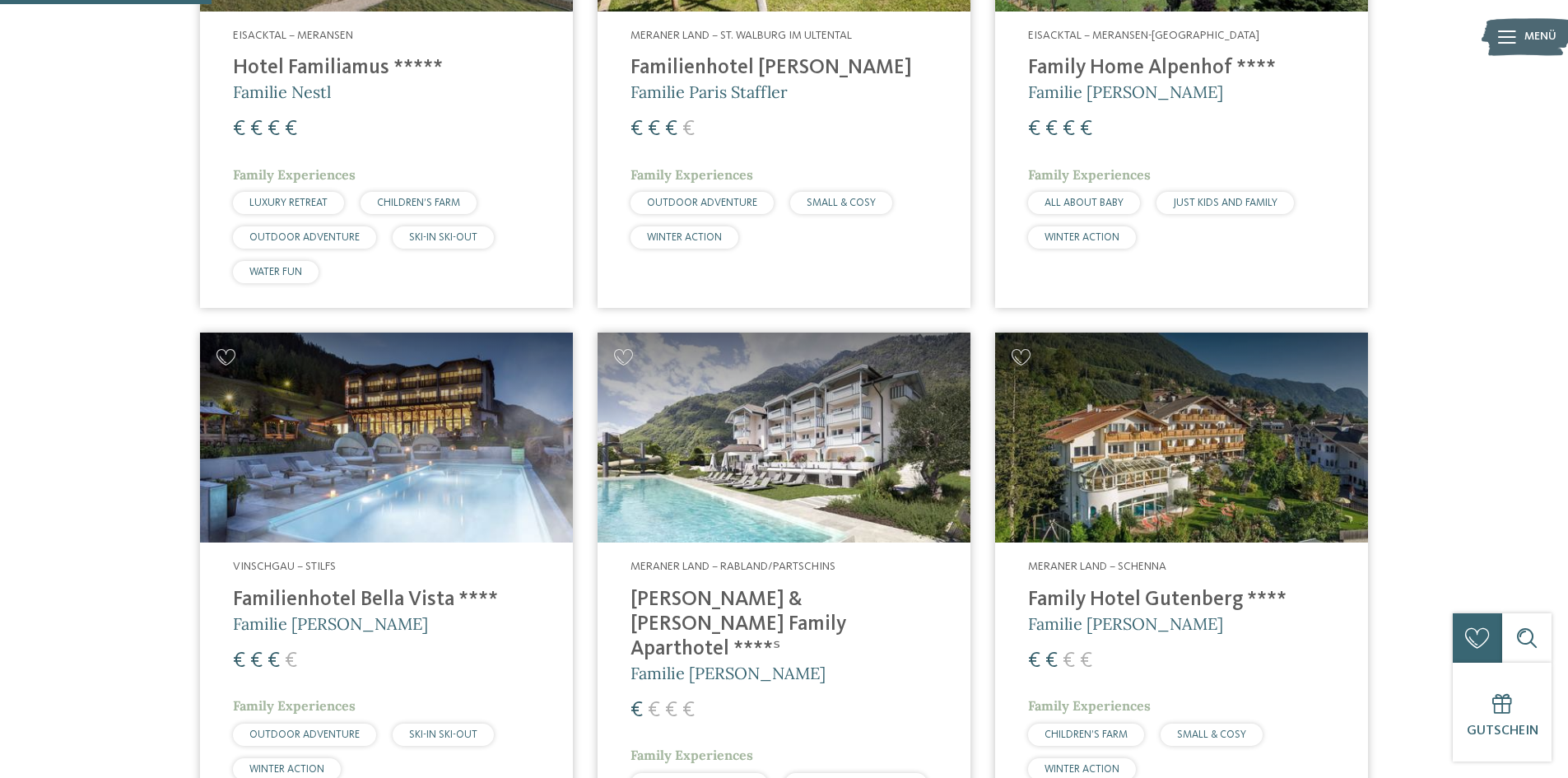
scroll to position [823, 0]
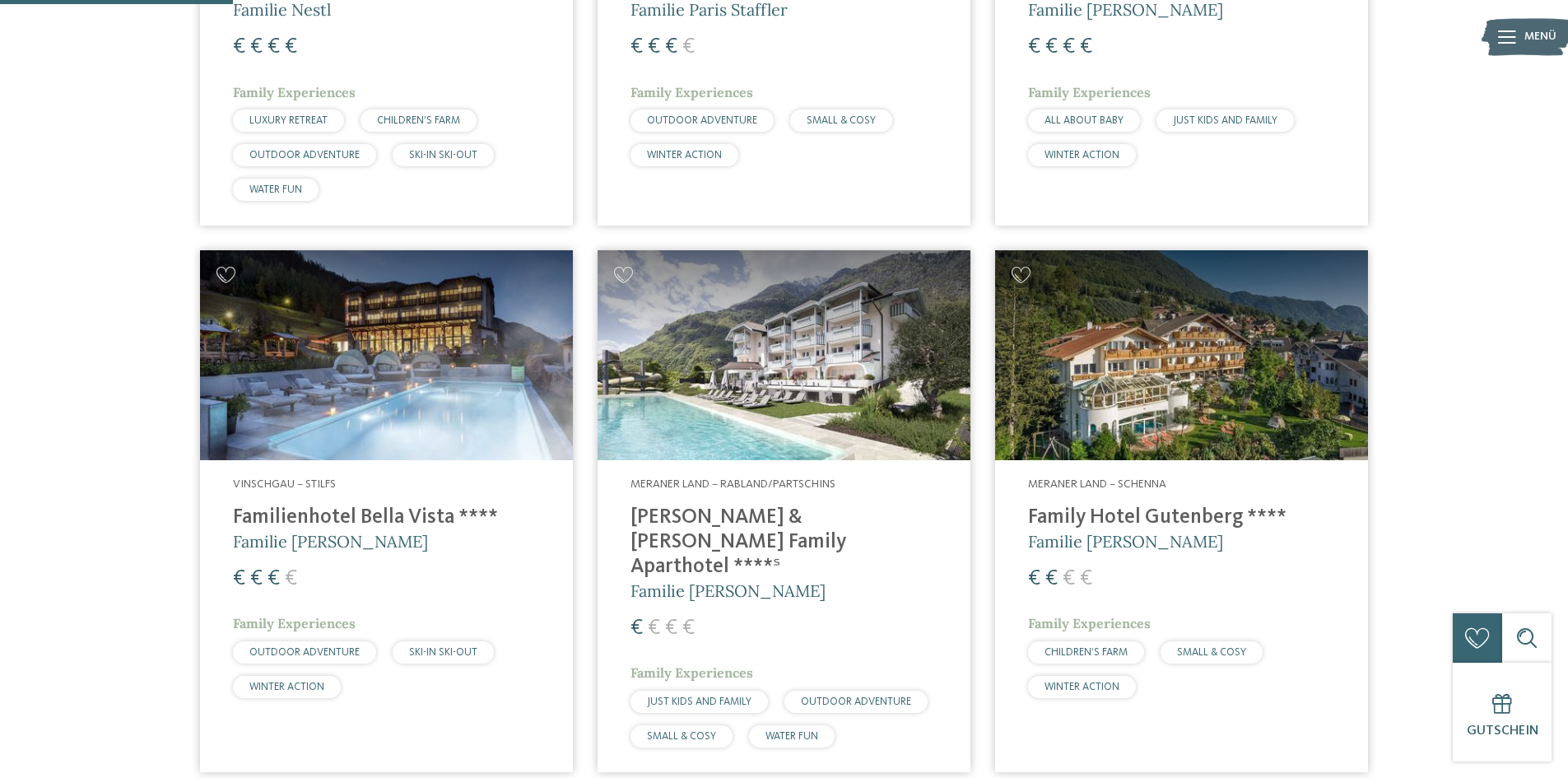
click at [310, 684] on span "WINTER ACTION" at bounding box center [286, 686] width 75 height 10
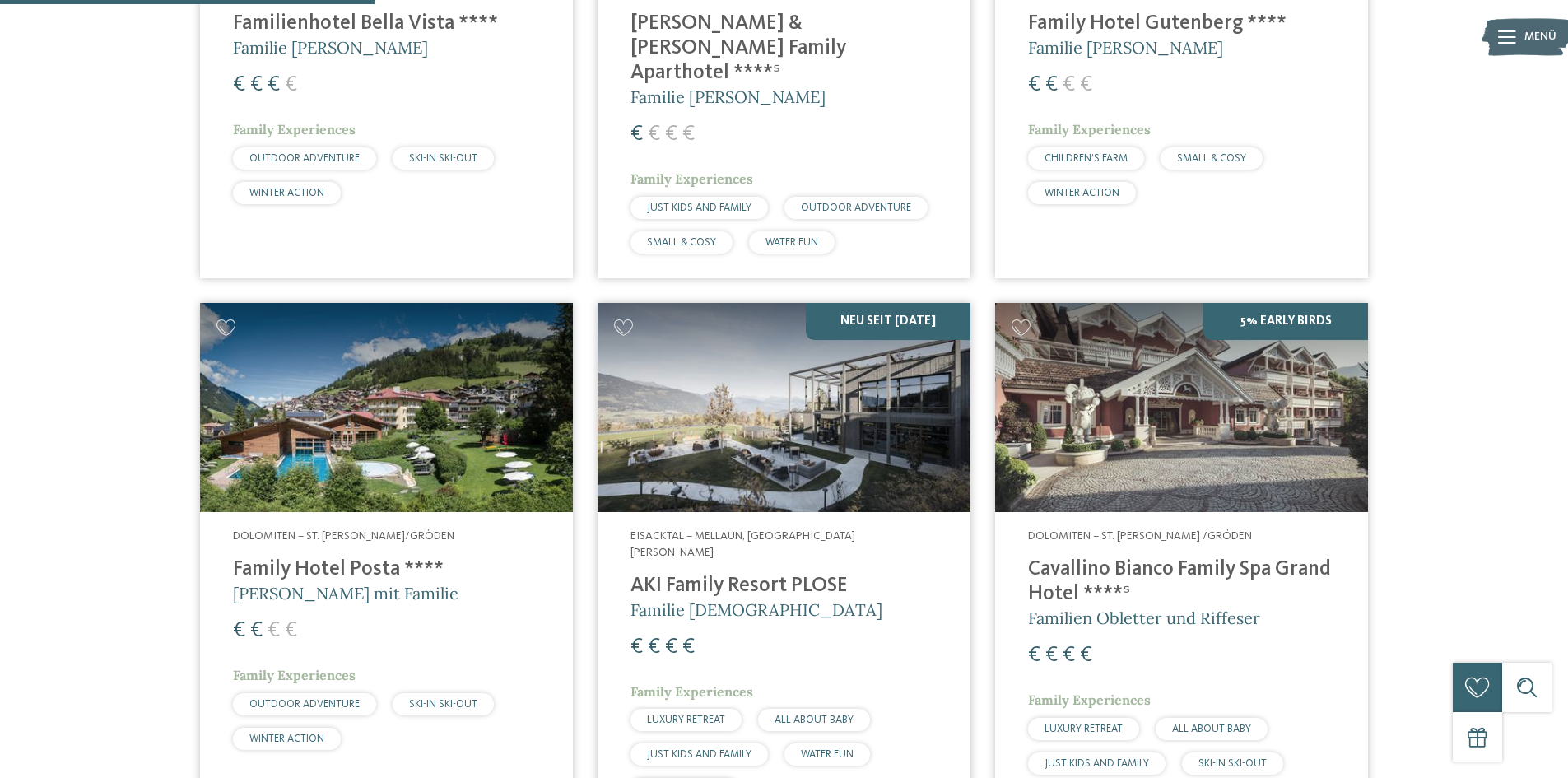
scroll to position [1399, 0]
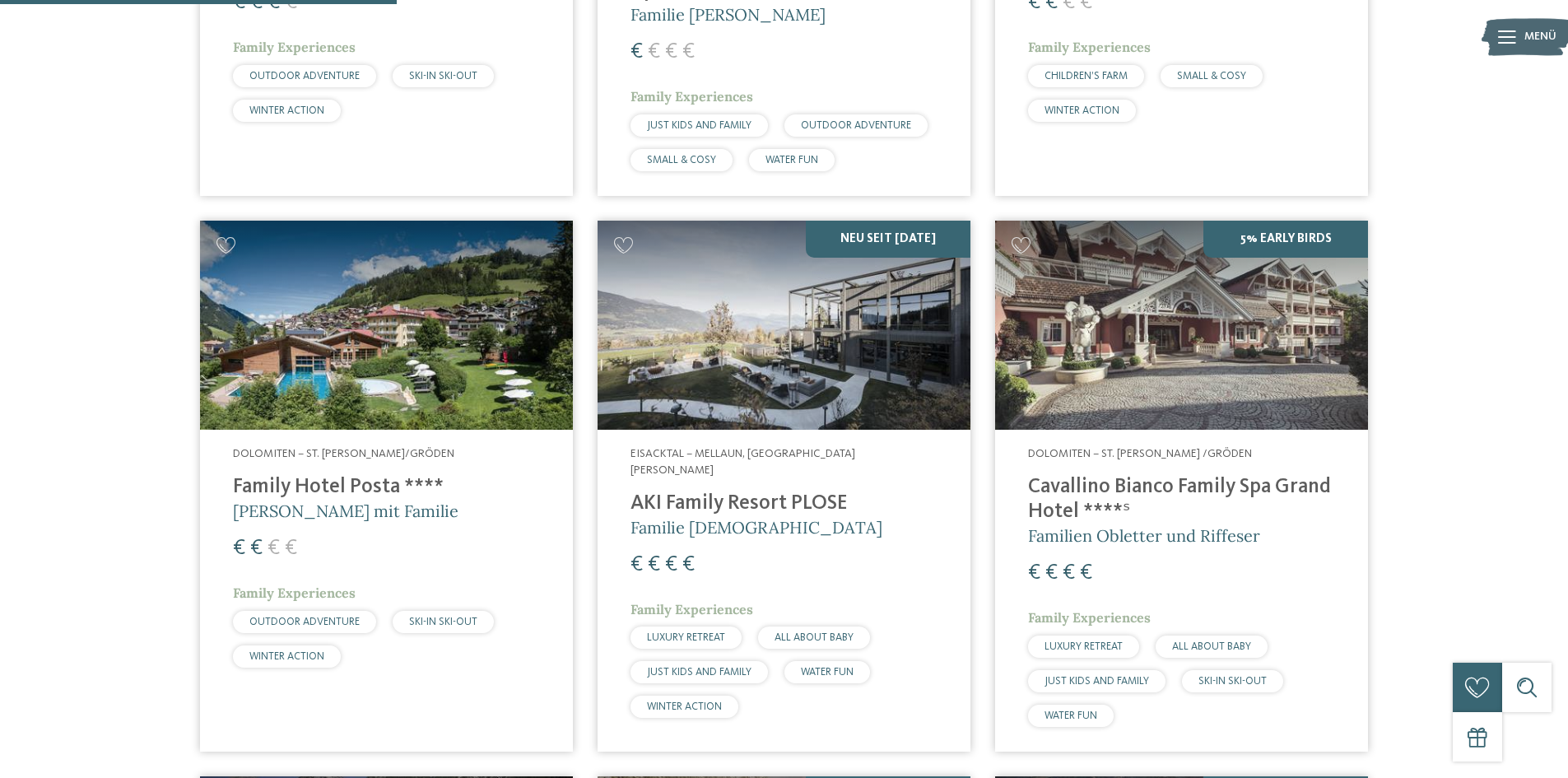
click at [842, 389] on img at bounding box center [784, 325] width 373 height 210
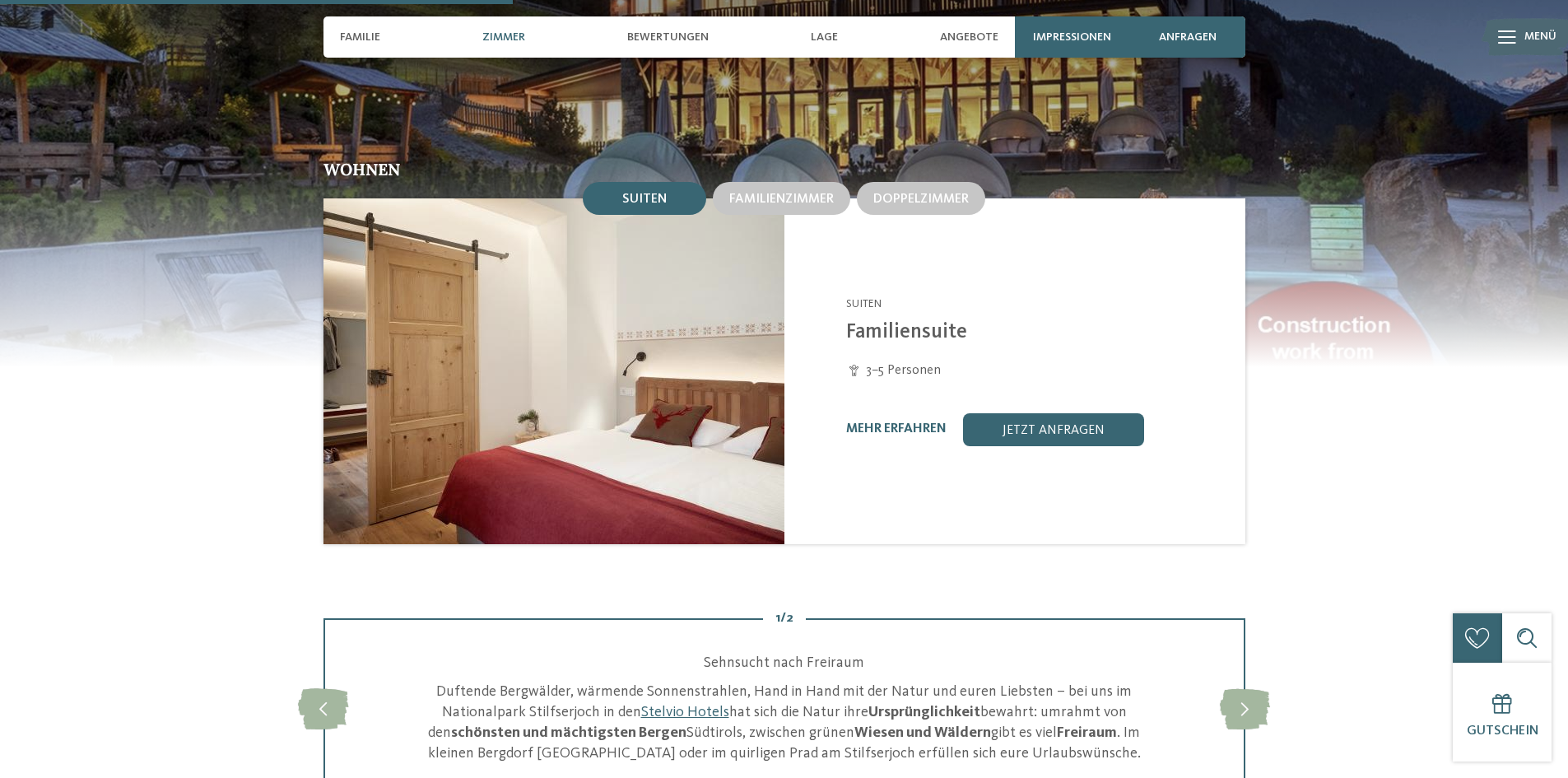
scroll to position [1646, 0]
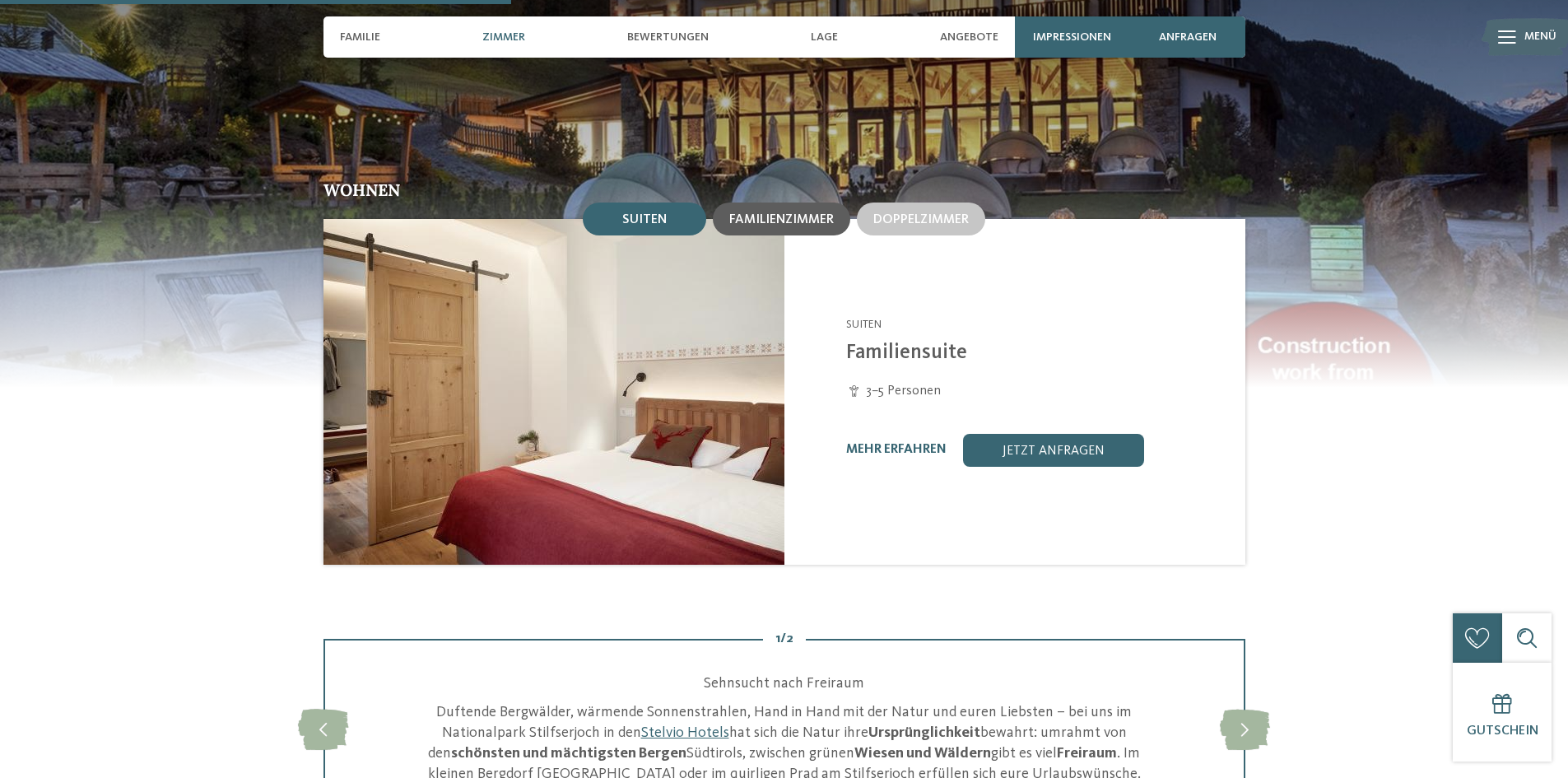
click at [734, 211] on div "Familienzimmer" at bounding box center [781, 218] width 137 height 33
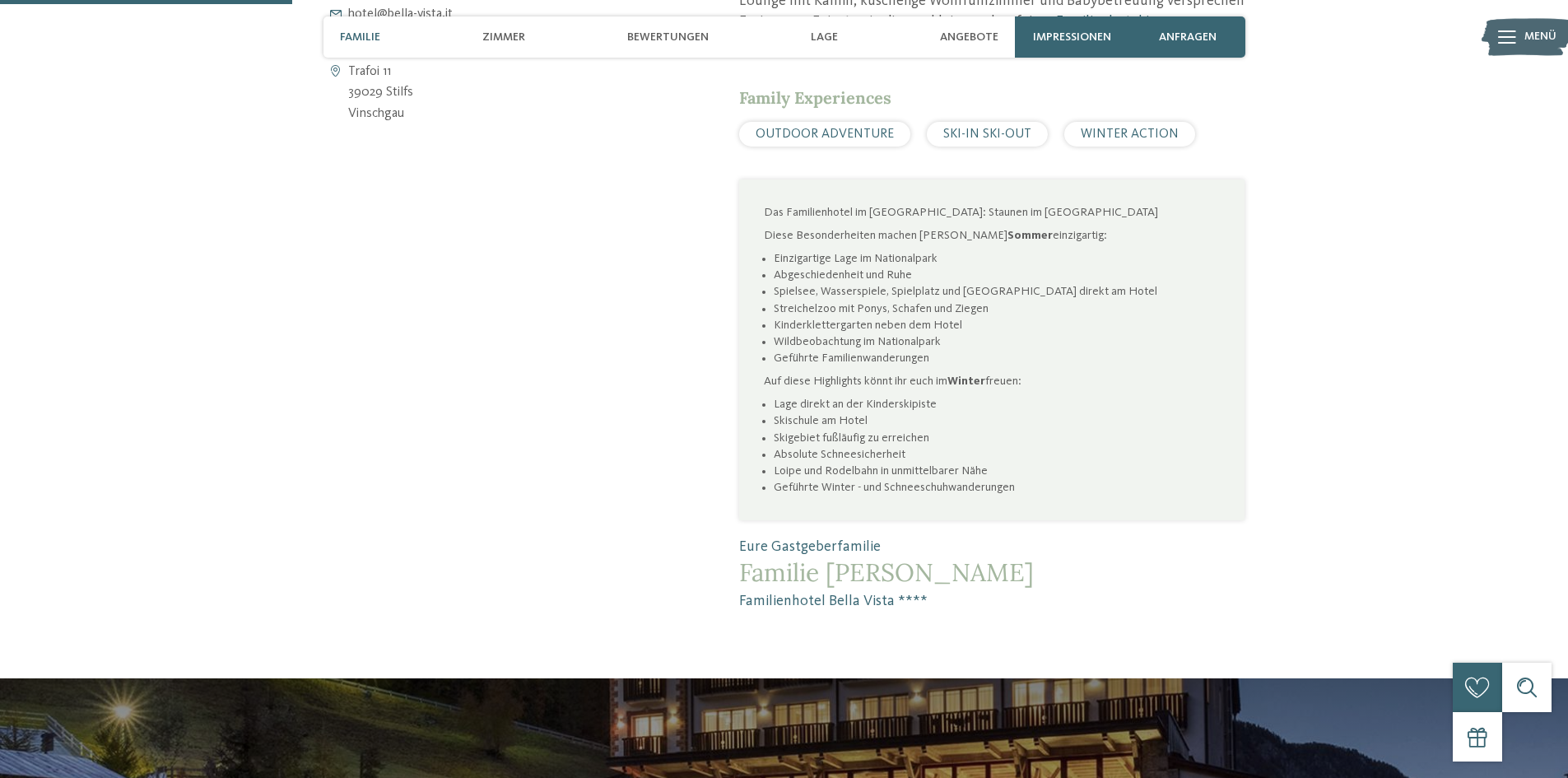
scroll to position [905, 0]
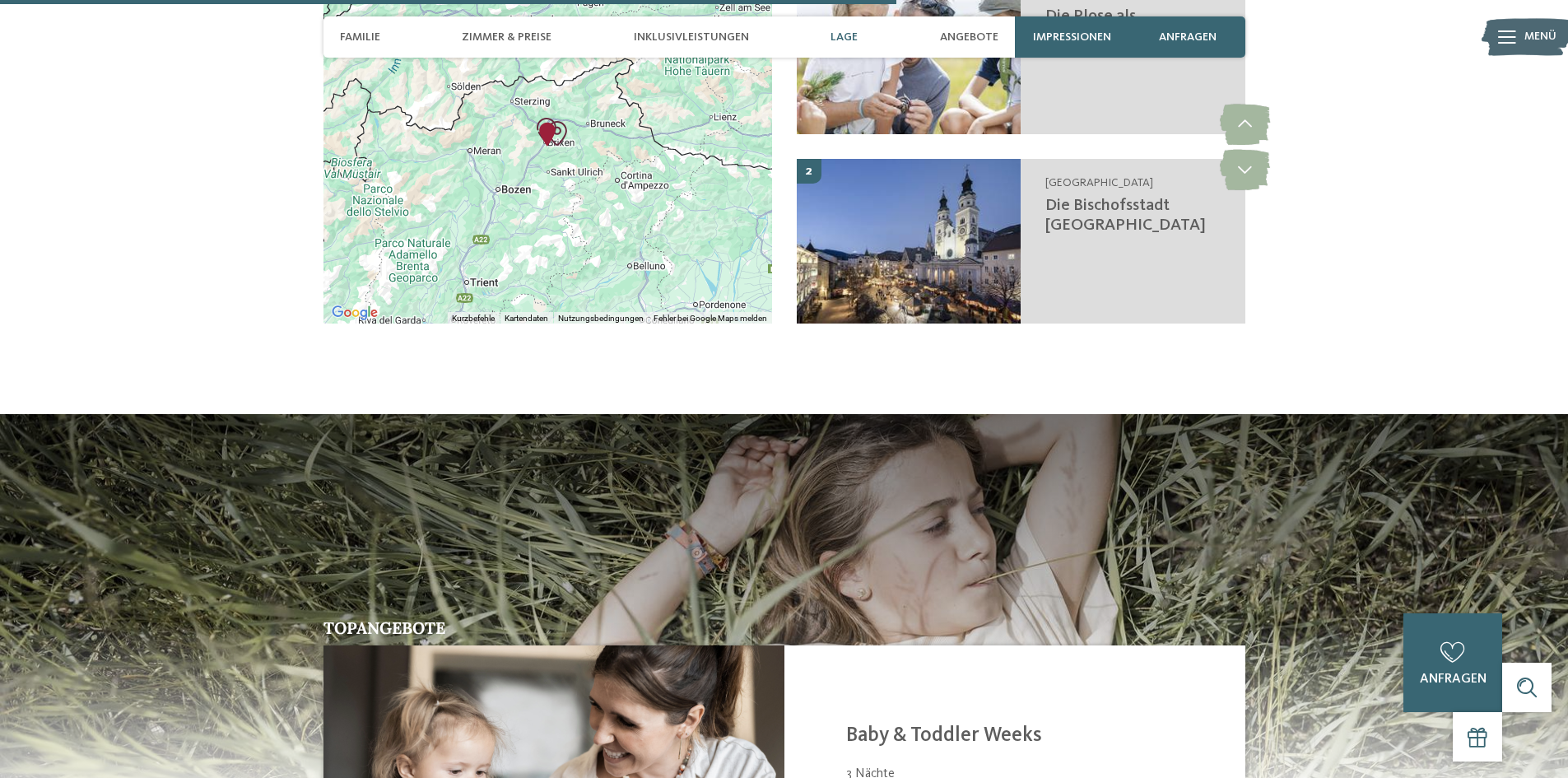
scroll to position [2881, 0]
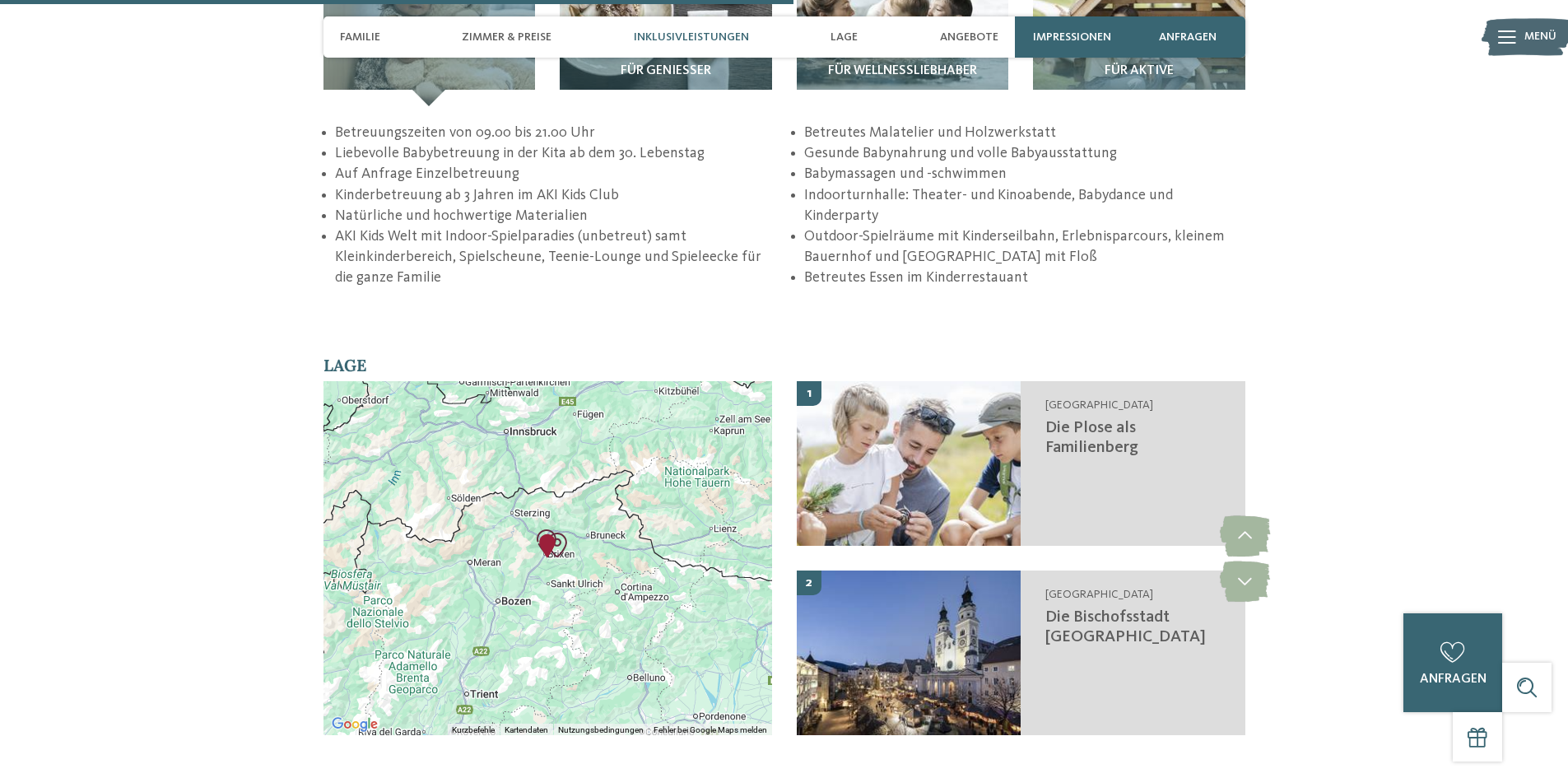
click at [549, 534] on img "AKI Family Resort PLOSE" at bounding box center [547, 546] width 24 height 24
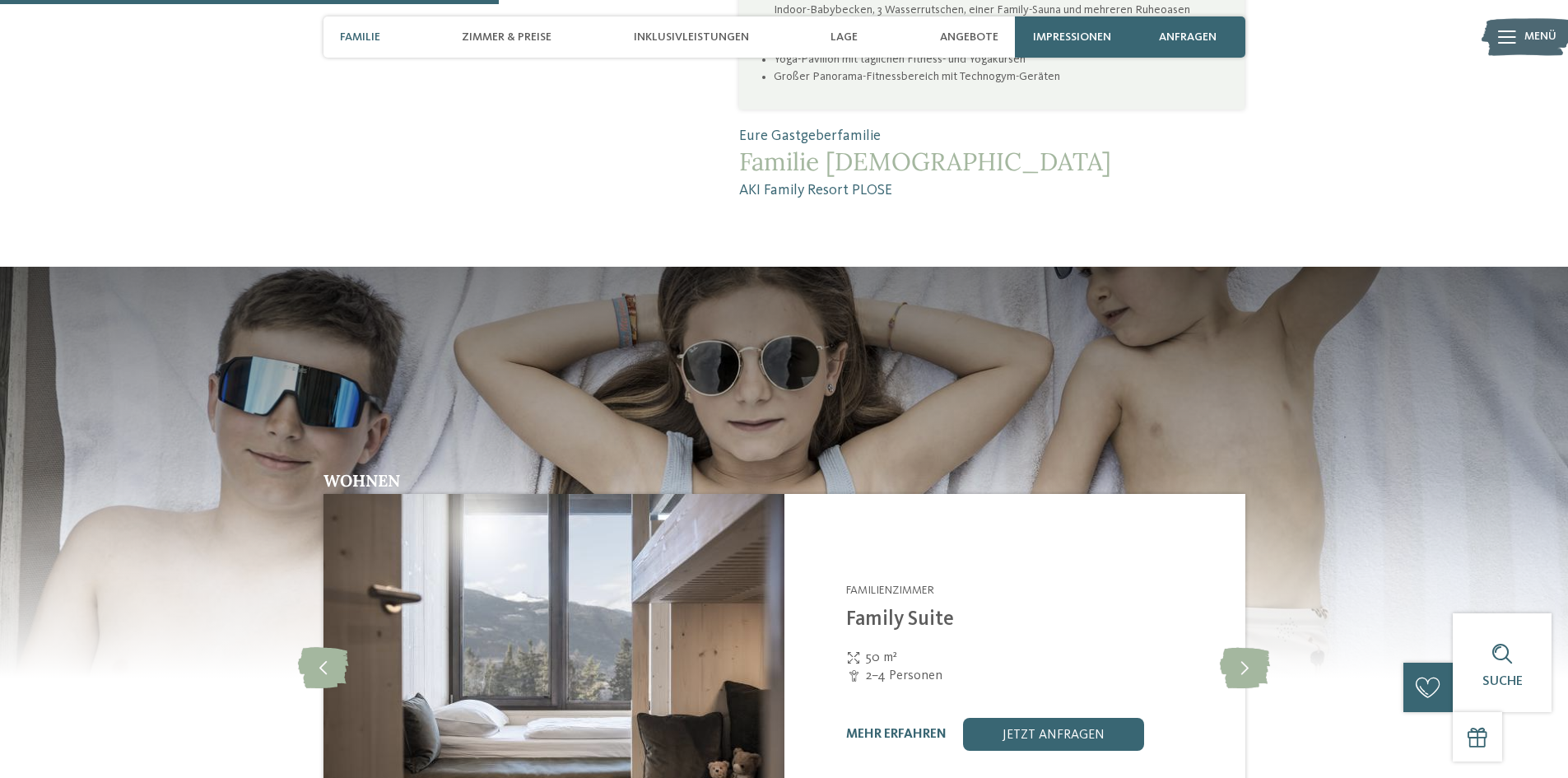
scroll to position [1811, 0]
click at [1236, 646] on icon at bounding box center [1244, 667] width 50 height 41
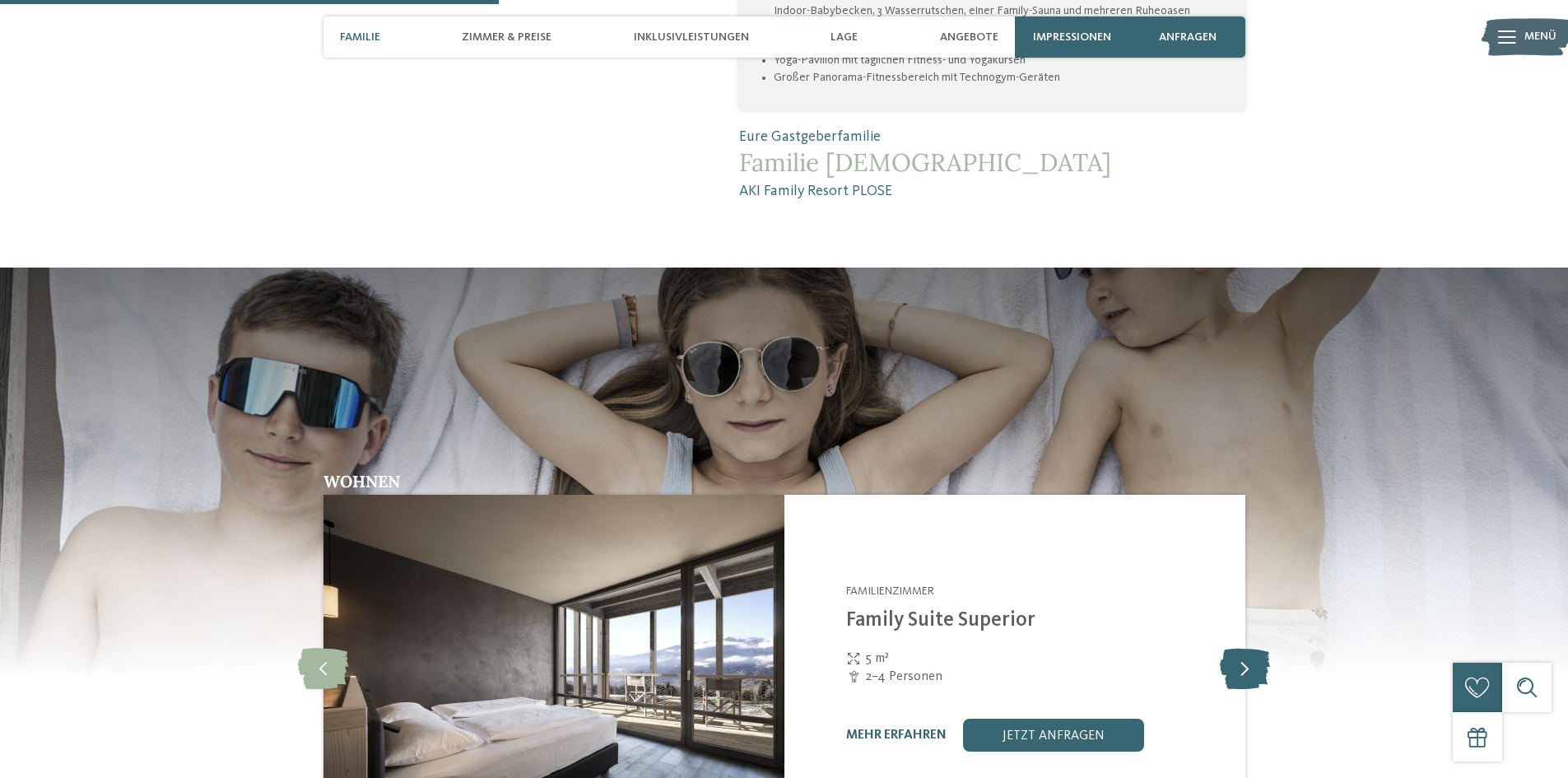
click at [1240, 646] on icon at bounding box center [1244, 667] width 50 height 41
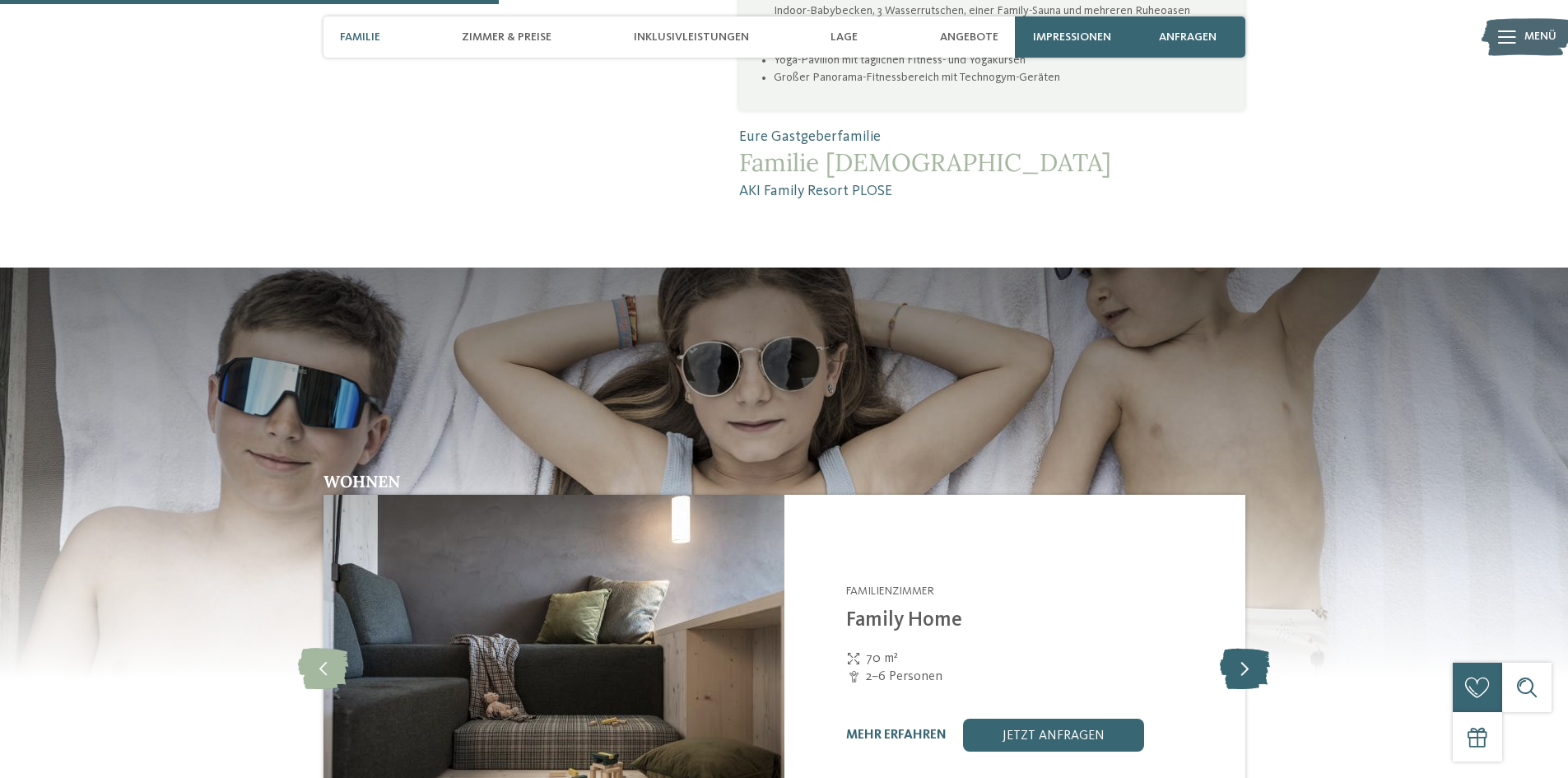
click at [1240, 646] on icon at bounding box center [1244, 667] width 50 height 41
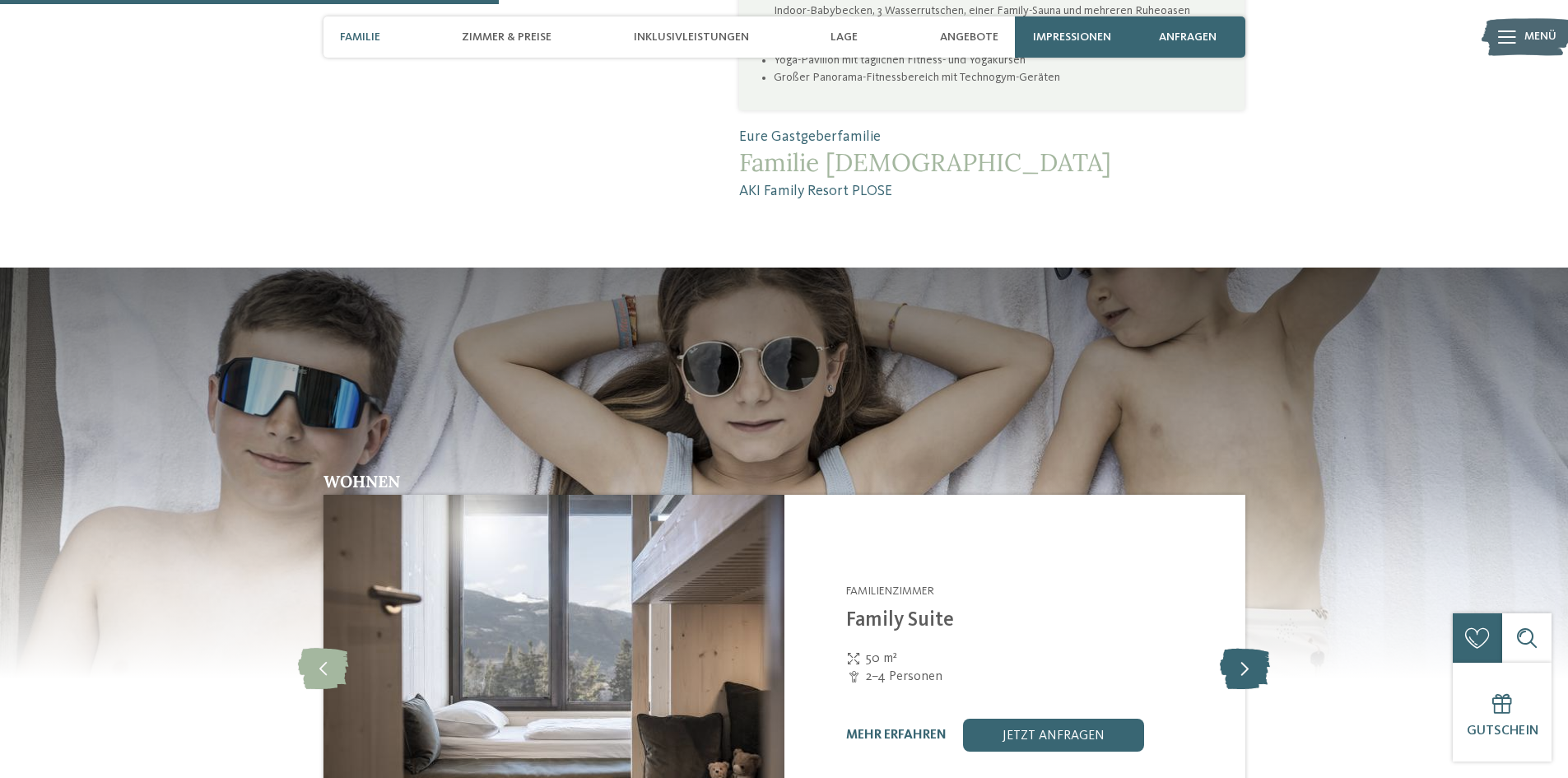
click at [1240, 646] on icon at bounding box center [1244, 667] width 50 height 41
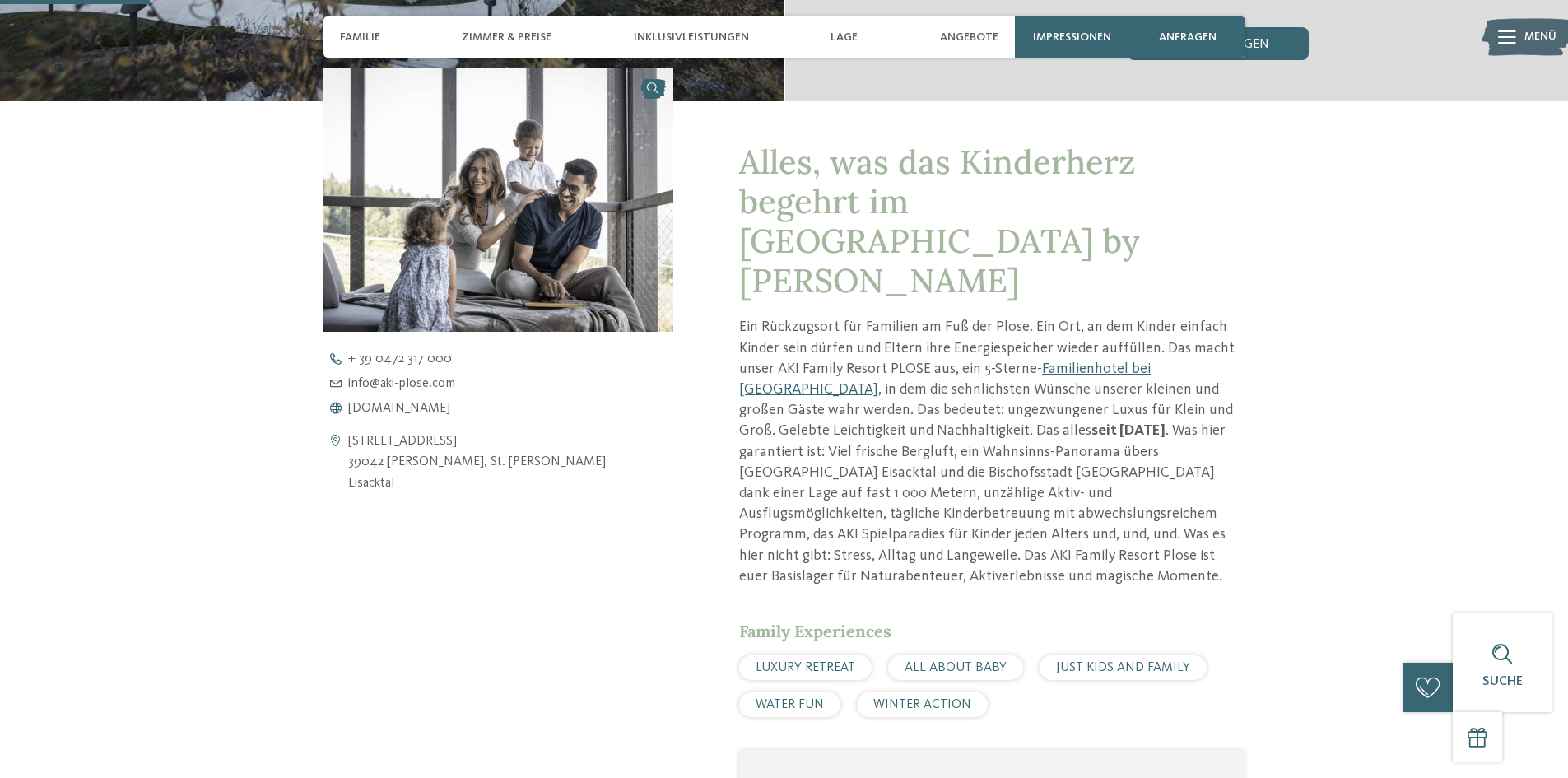
scroll to position [493, 0]
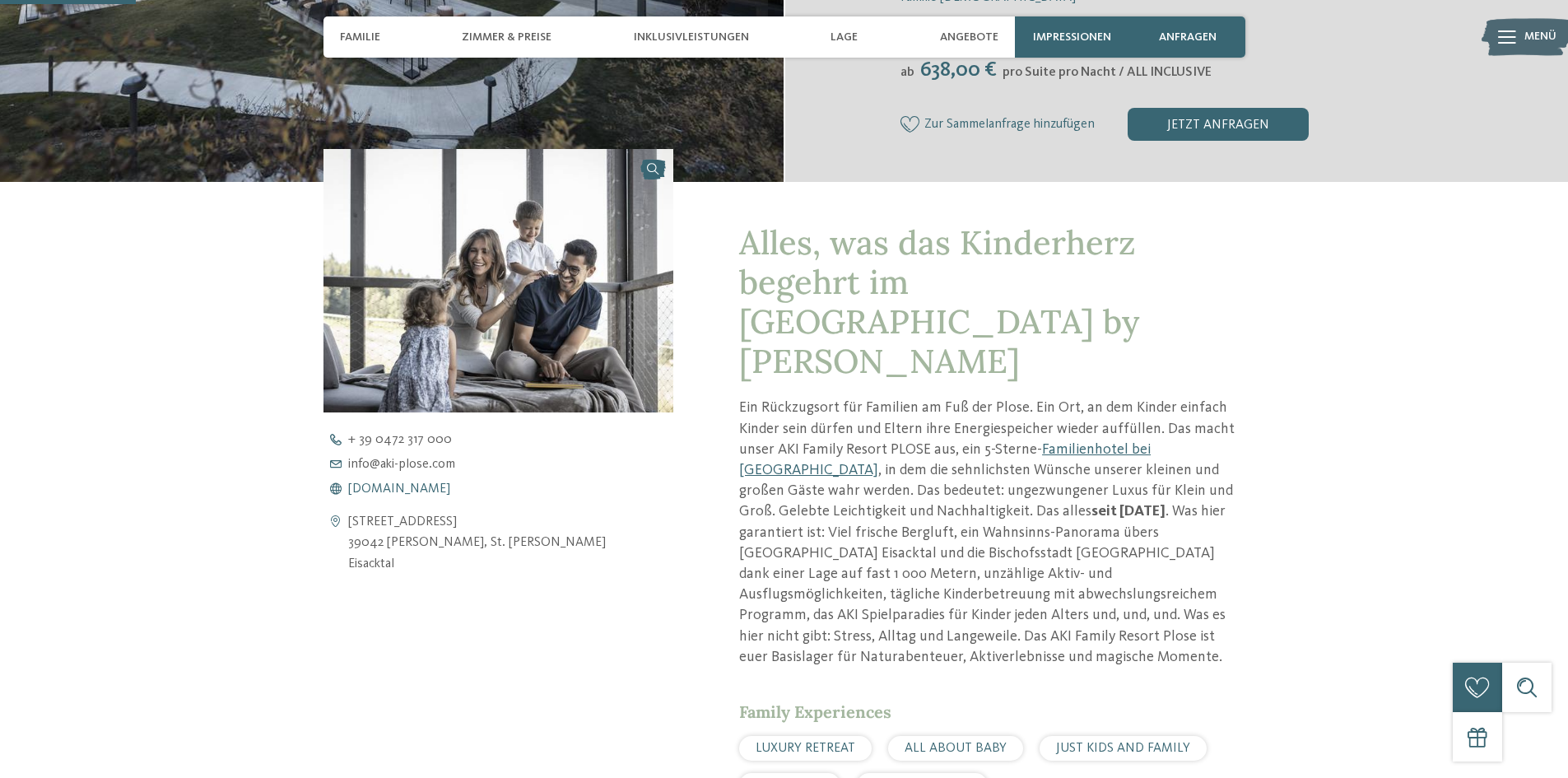
click at [381, 488] on span "[DOMAIN_NAME]" at bounding box center [398, 489] width 102 height 13
